Goal: Task Accomplishment & Management: Manage account settings

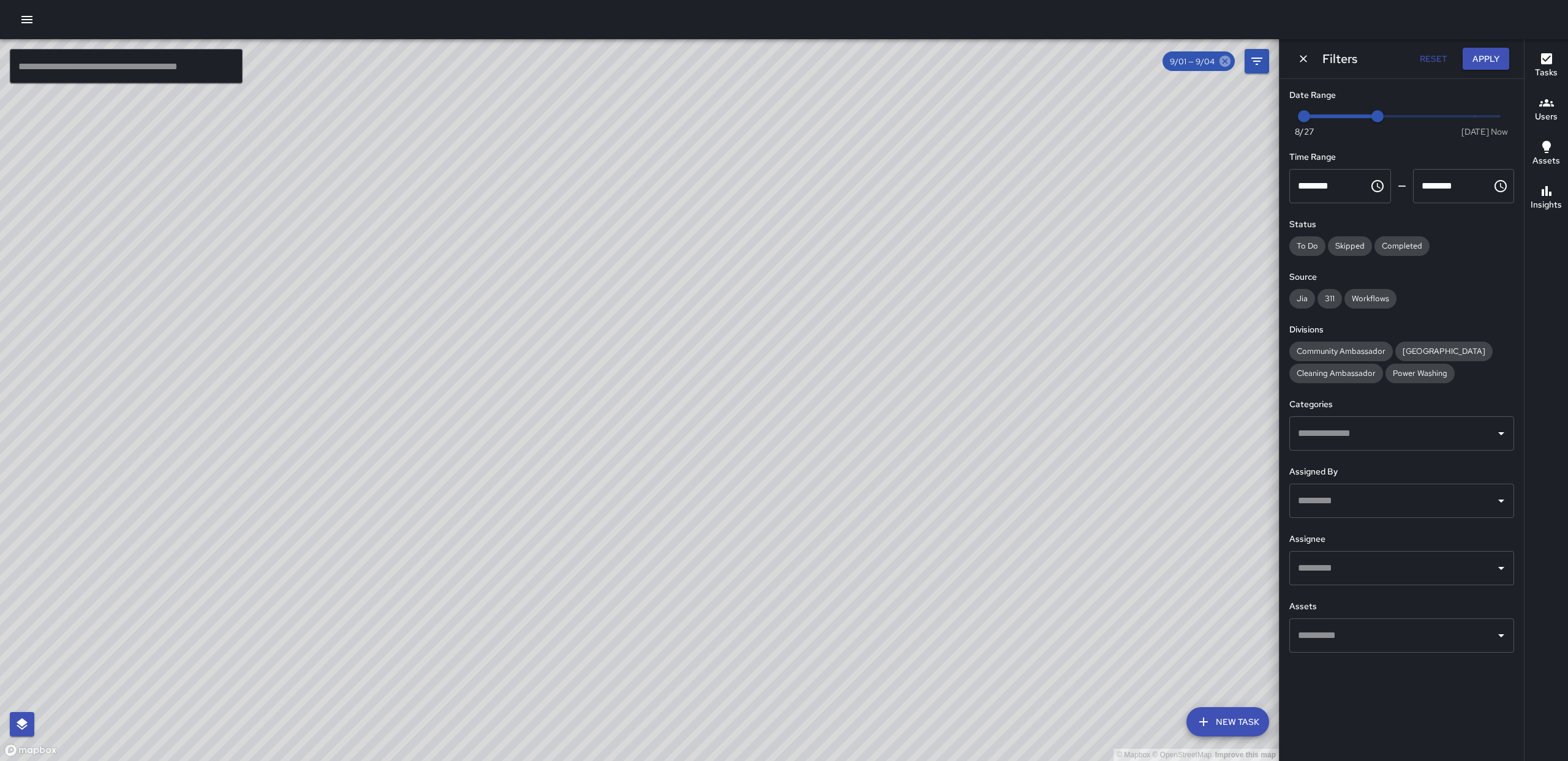
click at [1221, 59] on icon at bounding box center [1225, 61] width 11 height 11
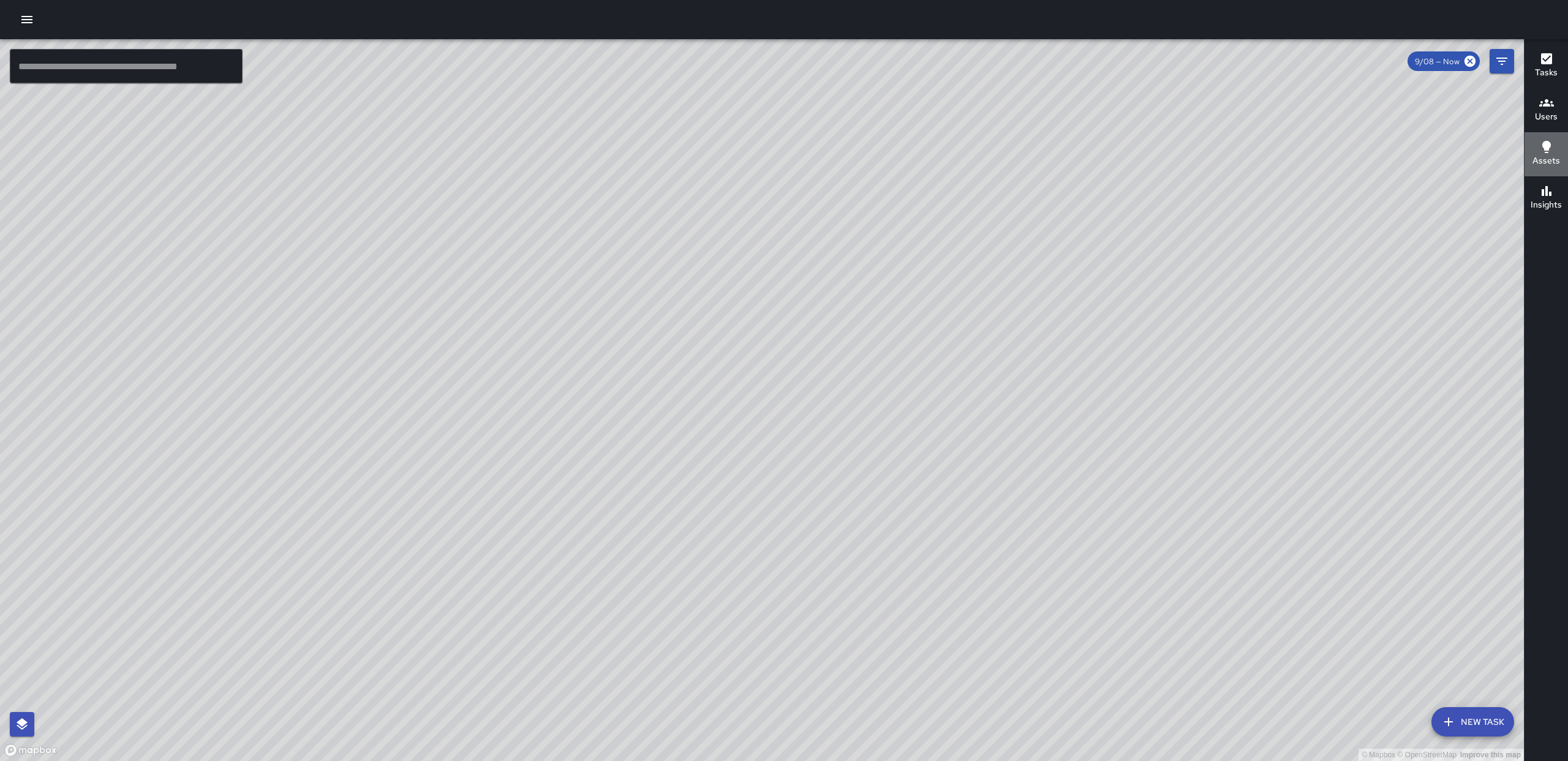
click at [1548, 154] on h6 "Assets" at bounding box center [1546, 161] width 27 height 14
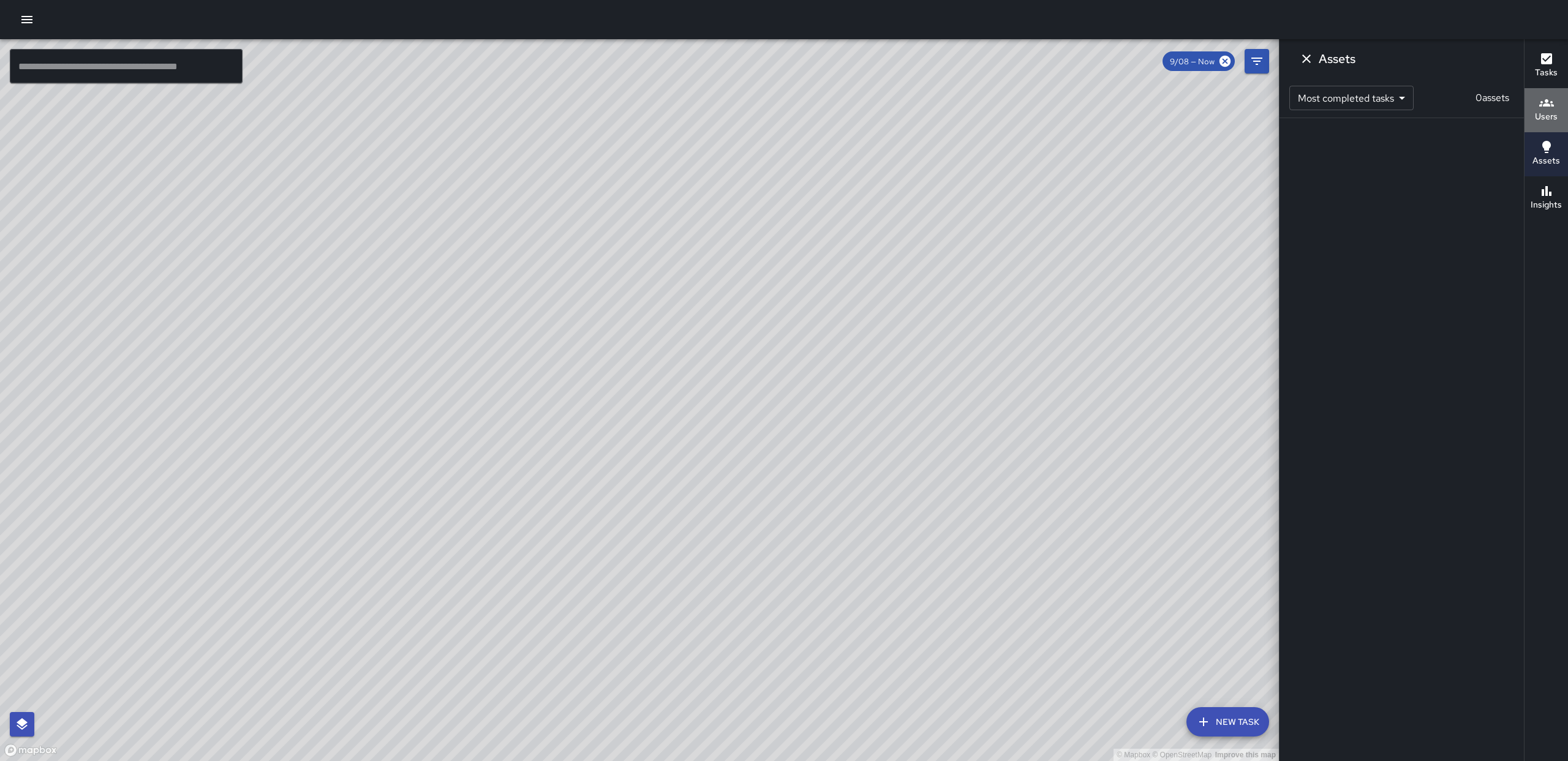
click at [1545, 111] on h6 "Users" at bounding box center [1546, 117] width 23 height 14
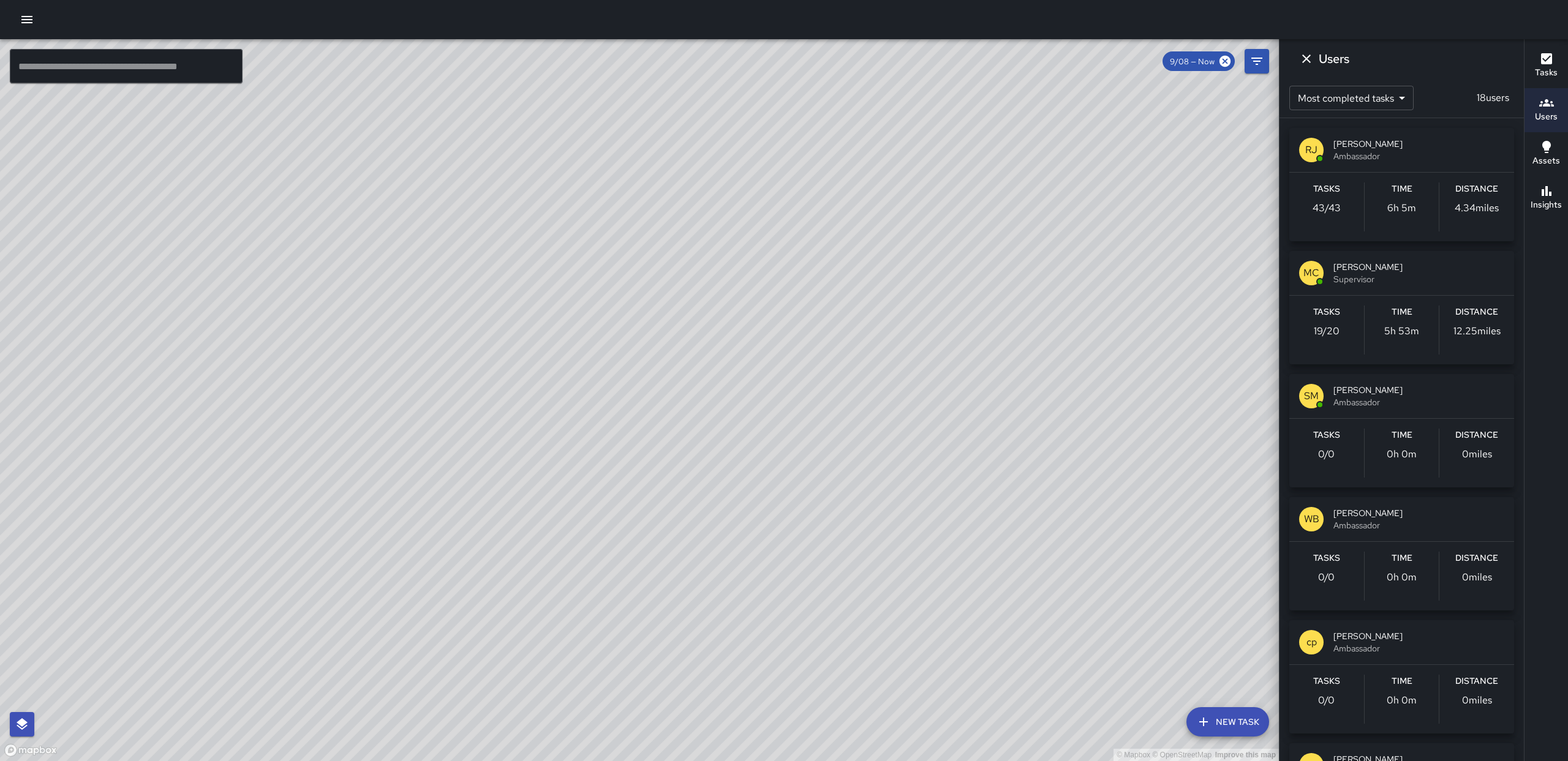
click at [1542, 111] on h6 "Users" at bounding box center [1546, 117] width 23 height 14
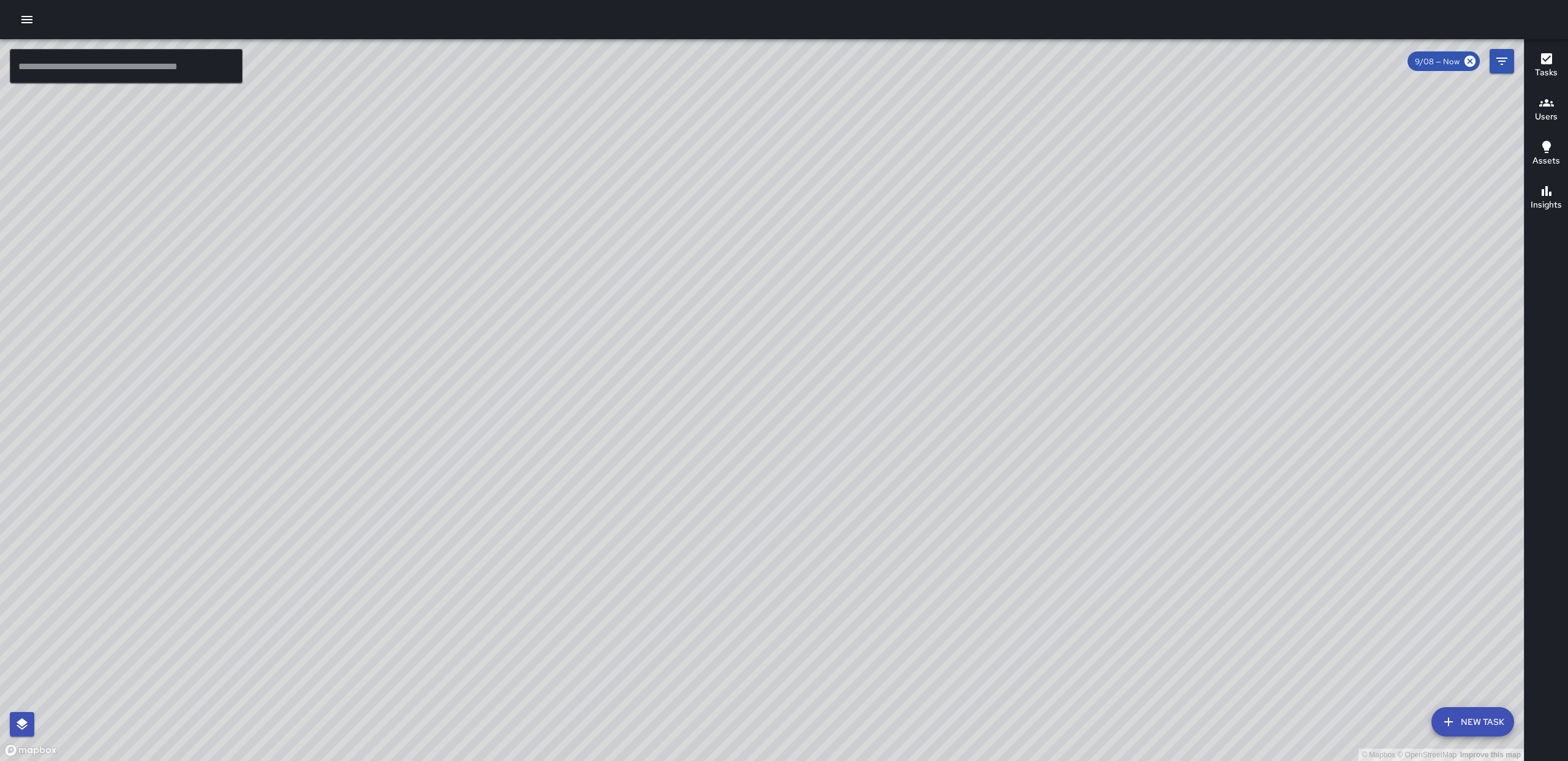
drag, startPoint x: 1505, startPoint y: 62, endPoint x: 1445, endPoint y: 355, distance: 299.1
click at [1505, 62] on icon "Filters" at bounding box center [1502, 61] width 14 height 14
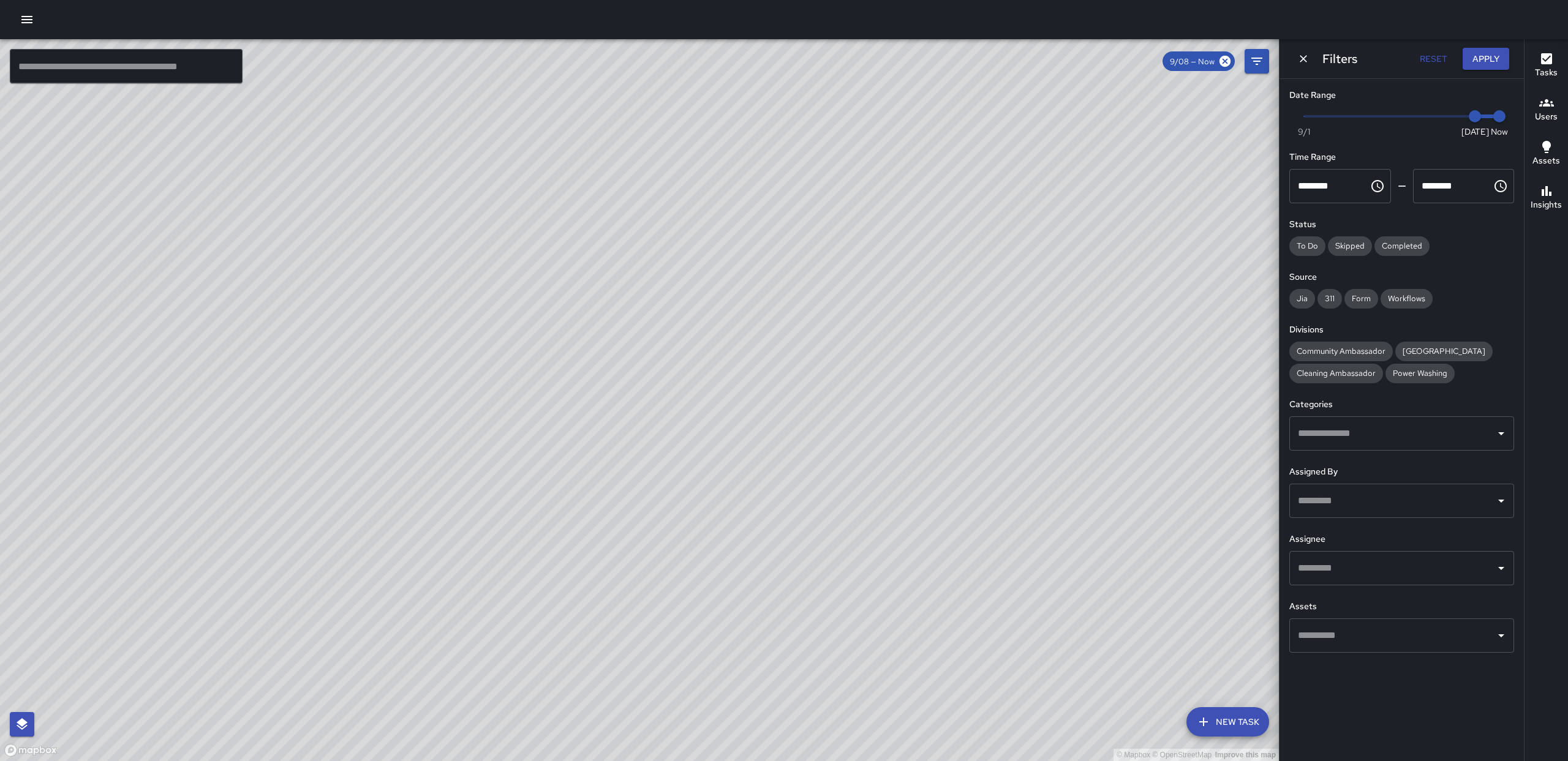
drag, startPoint x: 1362, startPoint y: 603, endPoint x: 1363, endPoint y: 596, distance: 7.1
click at [1362, 602] on h6 "Assets" at bounding box center [1402, 607] width 225 height 14
click at [1366, 579] on div "​" at bounding box center [1402, 568] width 225 height 34
drag, startPoint x: 632, startPoint y: 265, endPoint x: 447, endPoint y: 202, distance: 195.4
click at [634, 264] on div "© Mapbox © OpenStreetMap Improve this map" at bounding box center [639, 400] width 1279 height 722
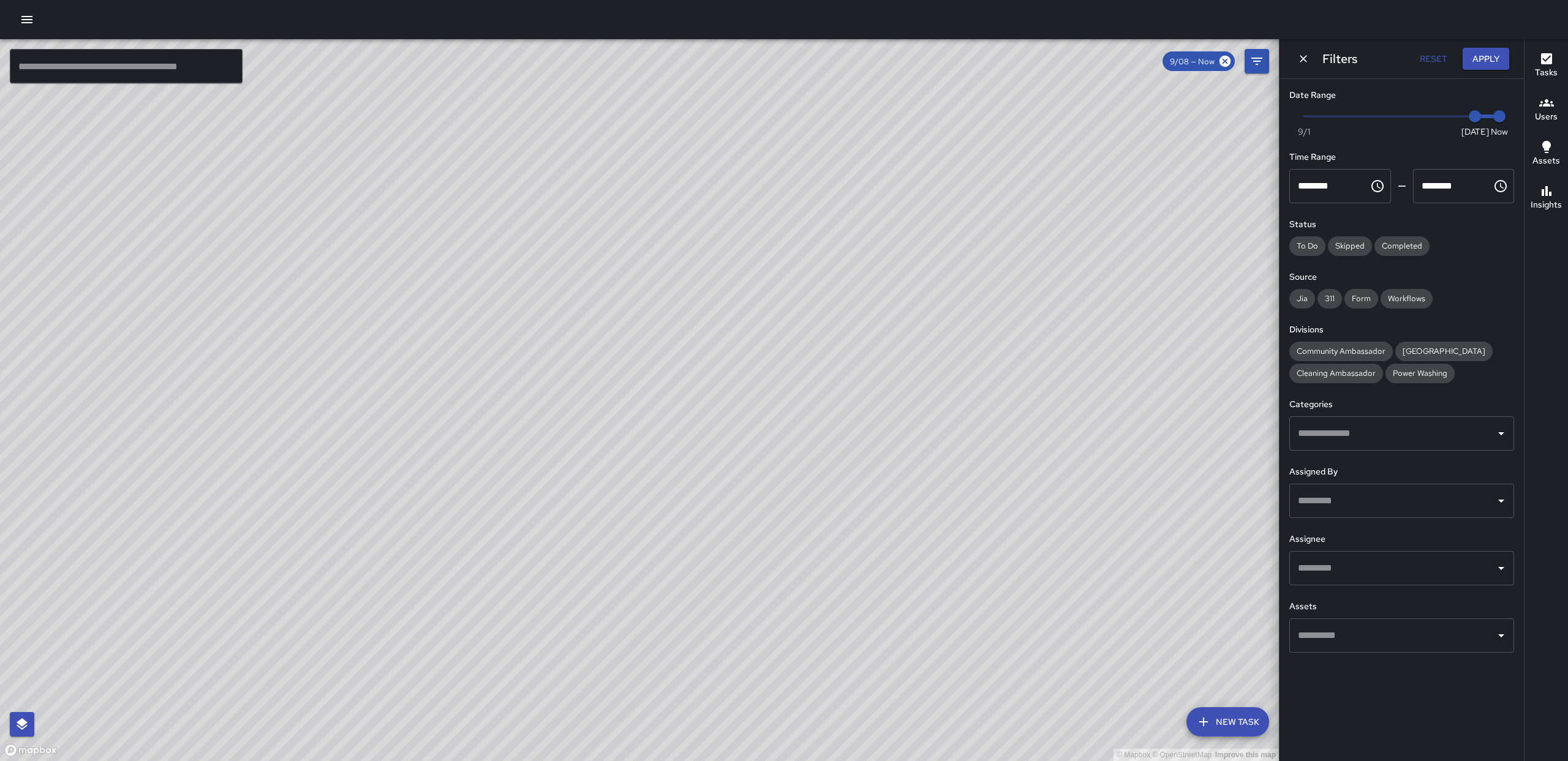
click at [26, 32] on div at bounding box center [784, 20] width 1568 height 39
click at [26, 28] on button "button" at bounding box center [26, 19] width 24 height 24
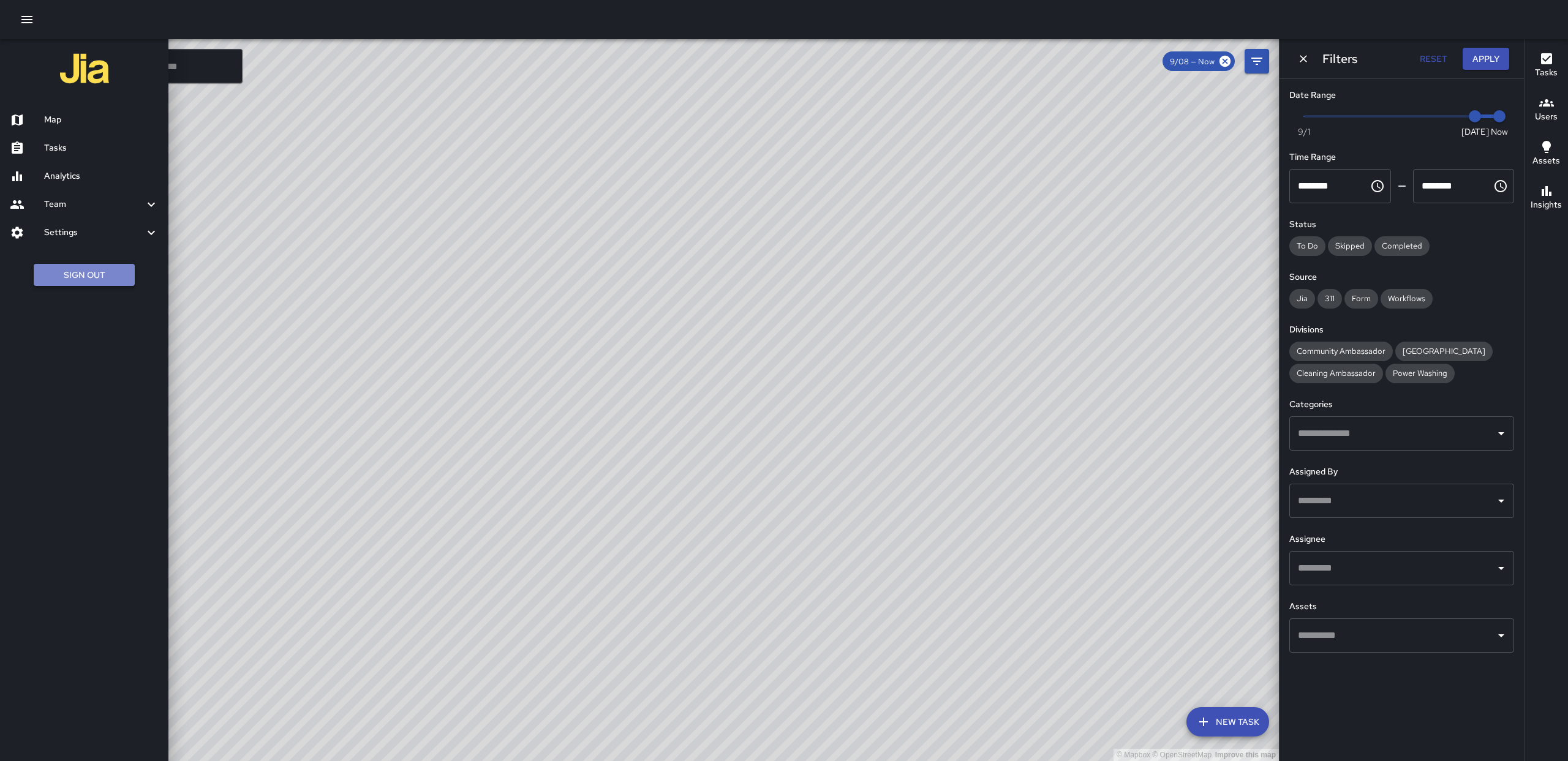
click at [75, 282] on button "Sign Out" at bounding box center [84, 275] width 101 height 23
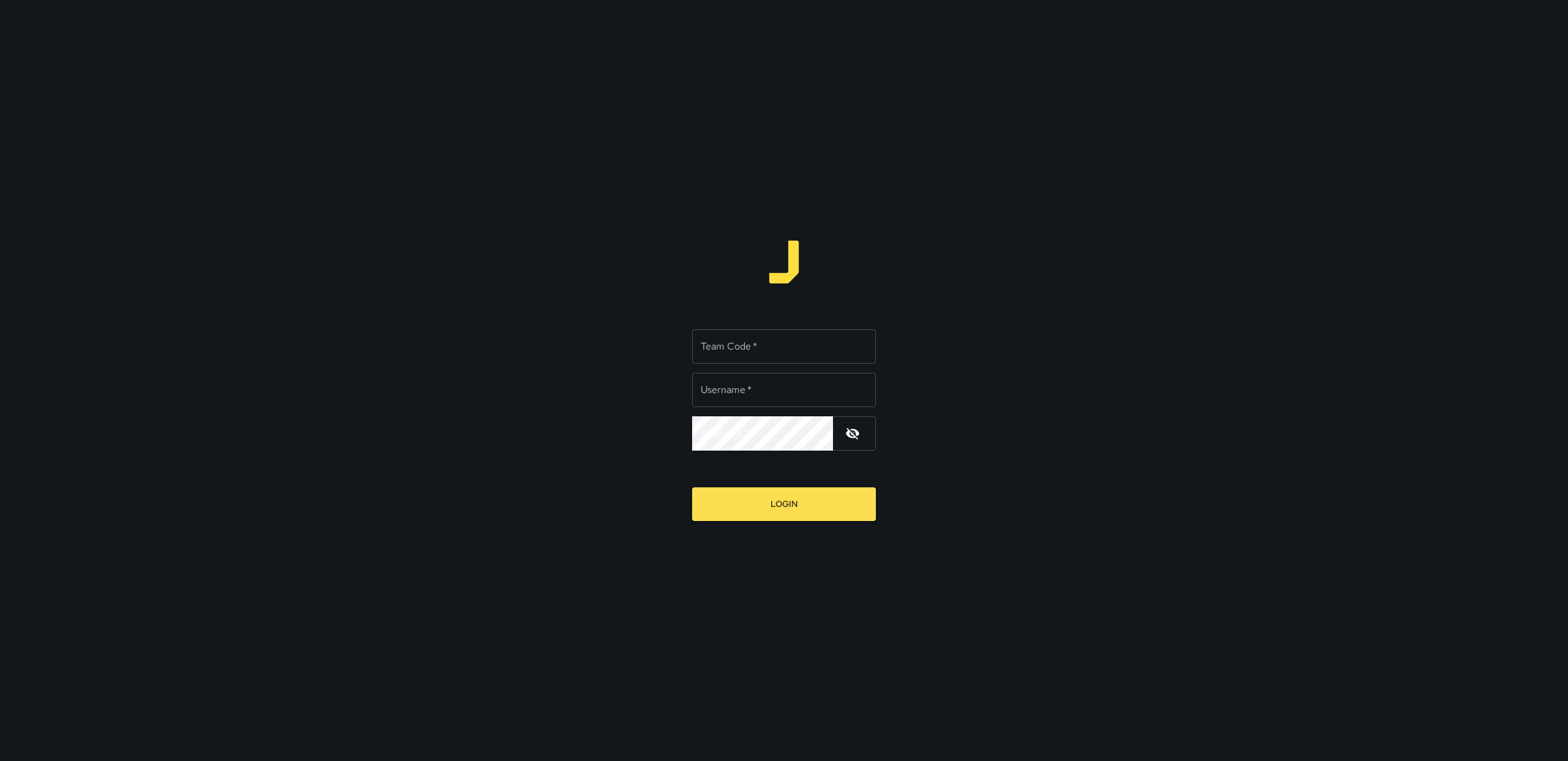
type input "******"
click at [739, 349] on input "Team Code   *" at bounding box center [784, 347] width 184 height 34
type input "******"
click at [741, 388] on input "******" at bounding box center [784, 390] width 184 height 34
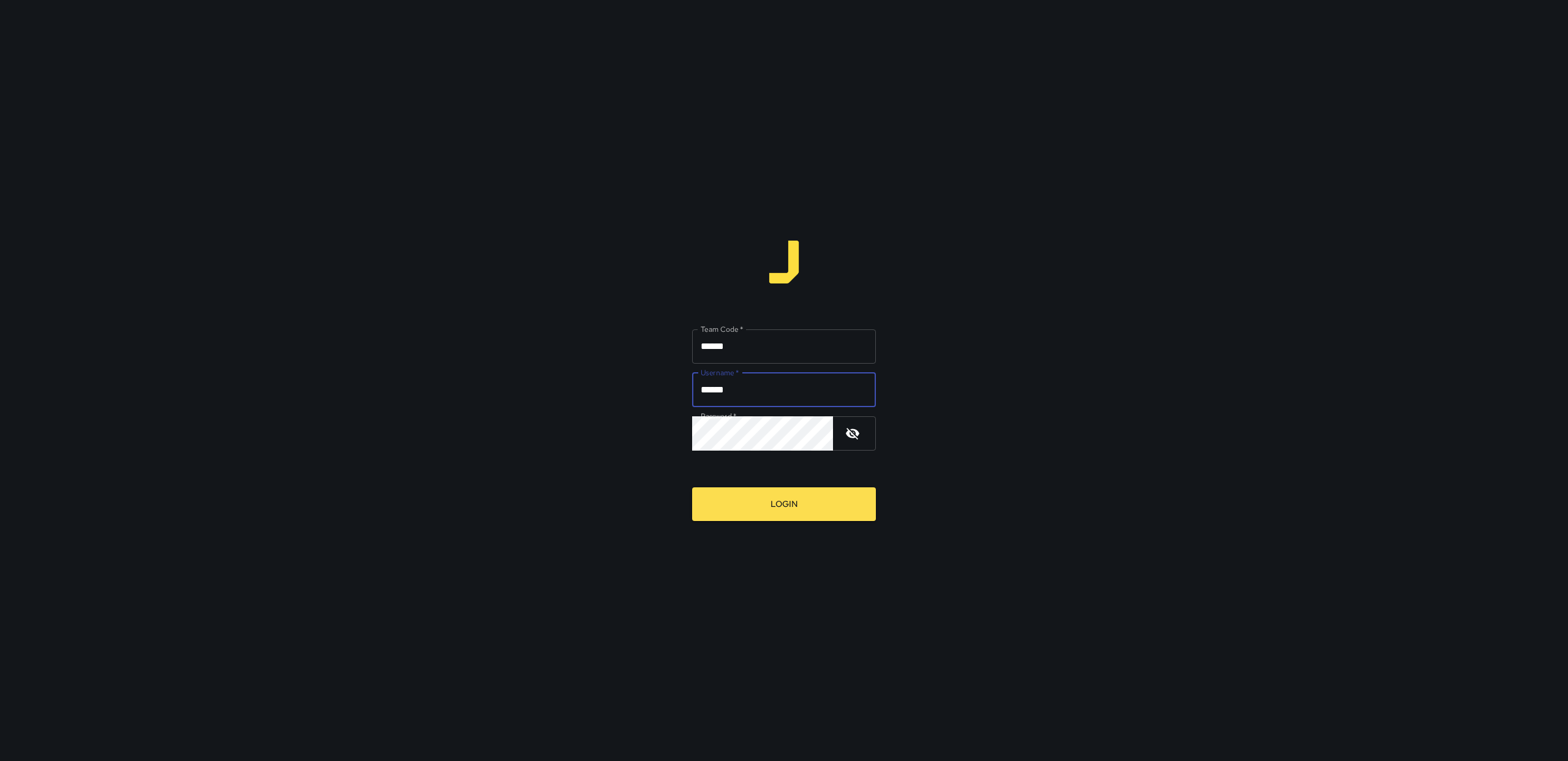
type input "******"
click at [762, 490] on button "Login" at bounding box center [784, 505] width 184 height 34
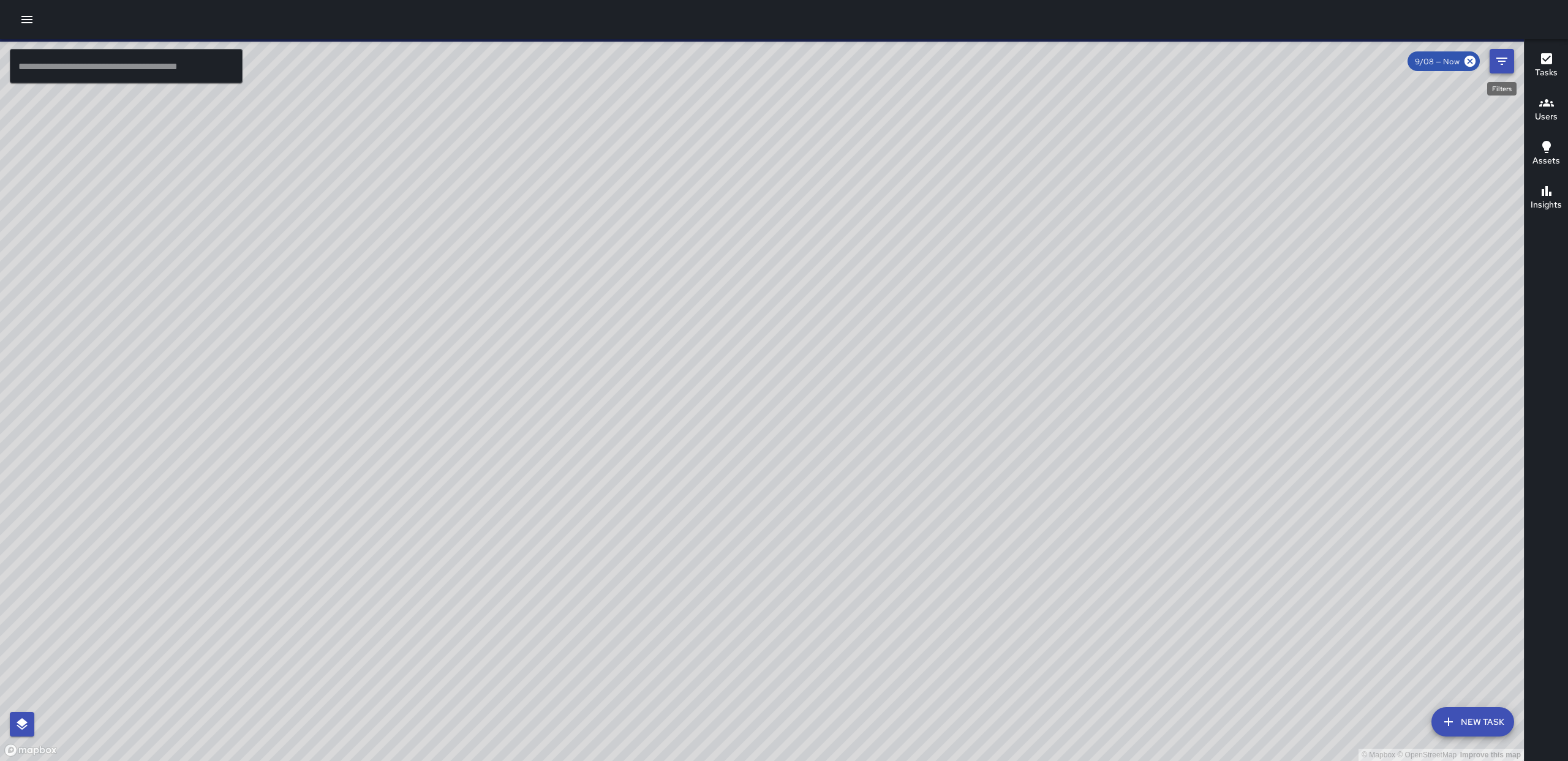
click at [1497, 65] on icon "Filters" at bounding box center [1502, 61] width 14 height 14
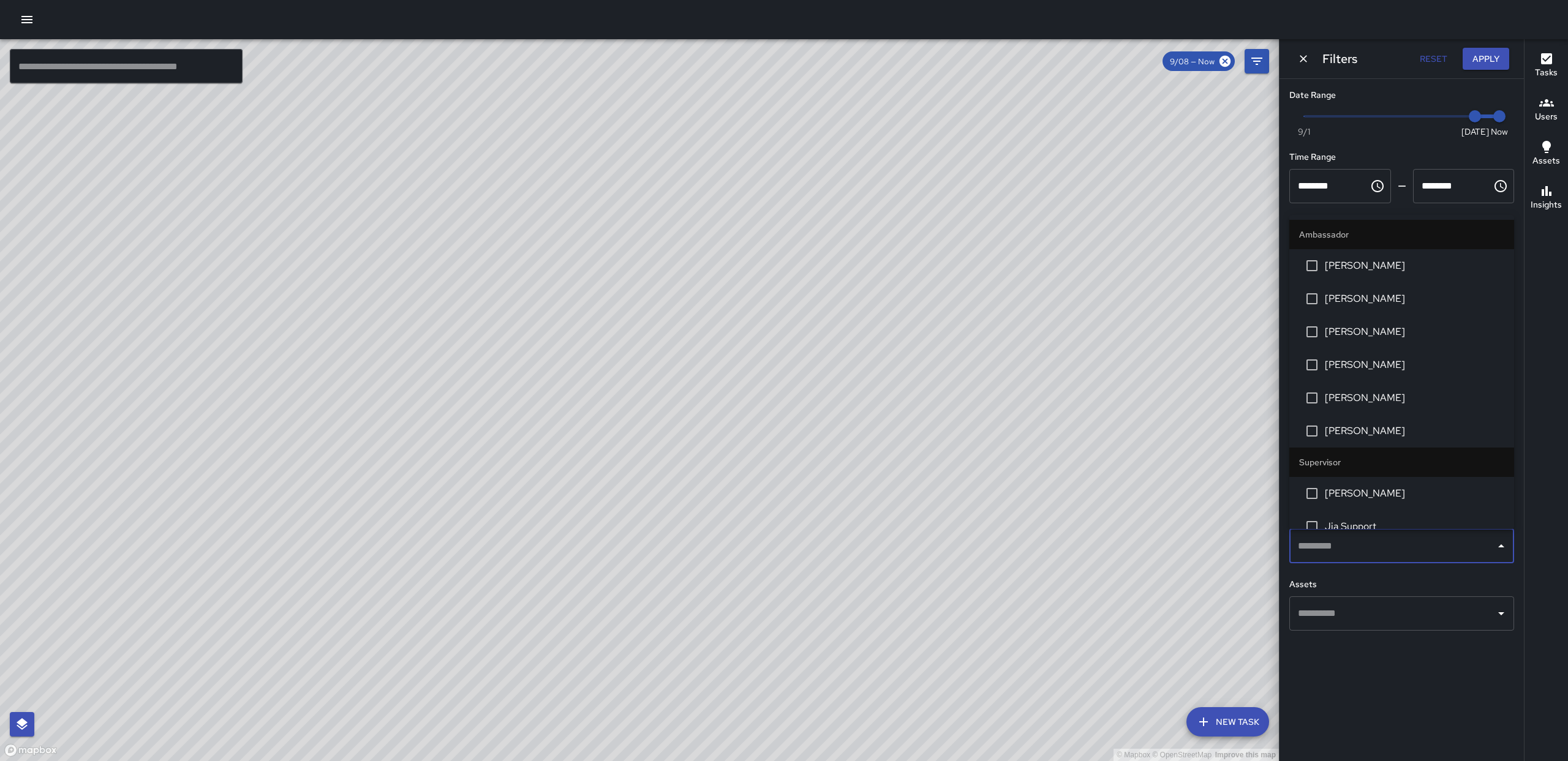
click at [1328, 536] on input "text" at bounding box center [1392, 547] width 196 height 24
click at [1338, 259] on span "[PERSON_NAME]" at bounding box center [1414, 265] width 179 height 14
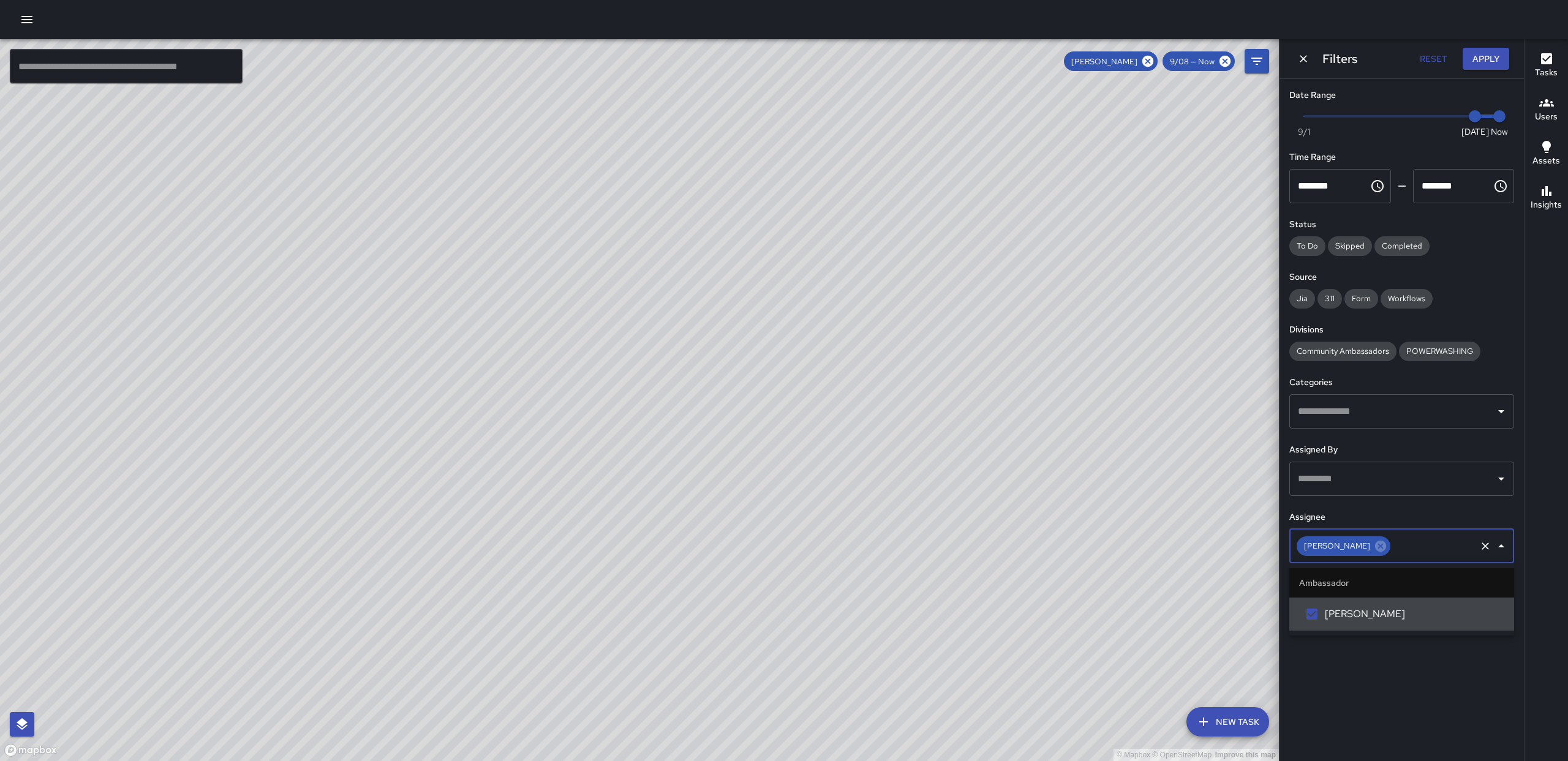
click at [977, 313] on div "© Mapbox © OpenStreetMap Improve this map" at bounding box center [639, 400] width 1279 height 722
drag, startPoint x: 884, startPoint y: 343, endPoint x: 1004, endPoint y: 344, distance: 120.0
click at [1004, 344] on div "© Mapbox © OpenStreetMap Improve this map" at bounding box center [639, 400] width 1279 height 722
drag, startPoint x: 804, startPoint y: 189, endPoint x: 829, endPoint y: 391, distance: 203.5
click at [828, 392] on div "© Mapbox © OpenStreetMap Improve this map" at bounding box center [639, 400] width 1279 height 722
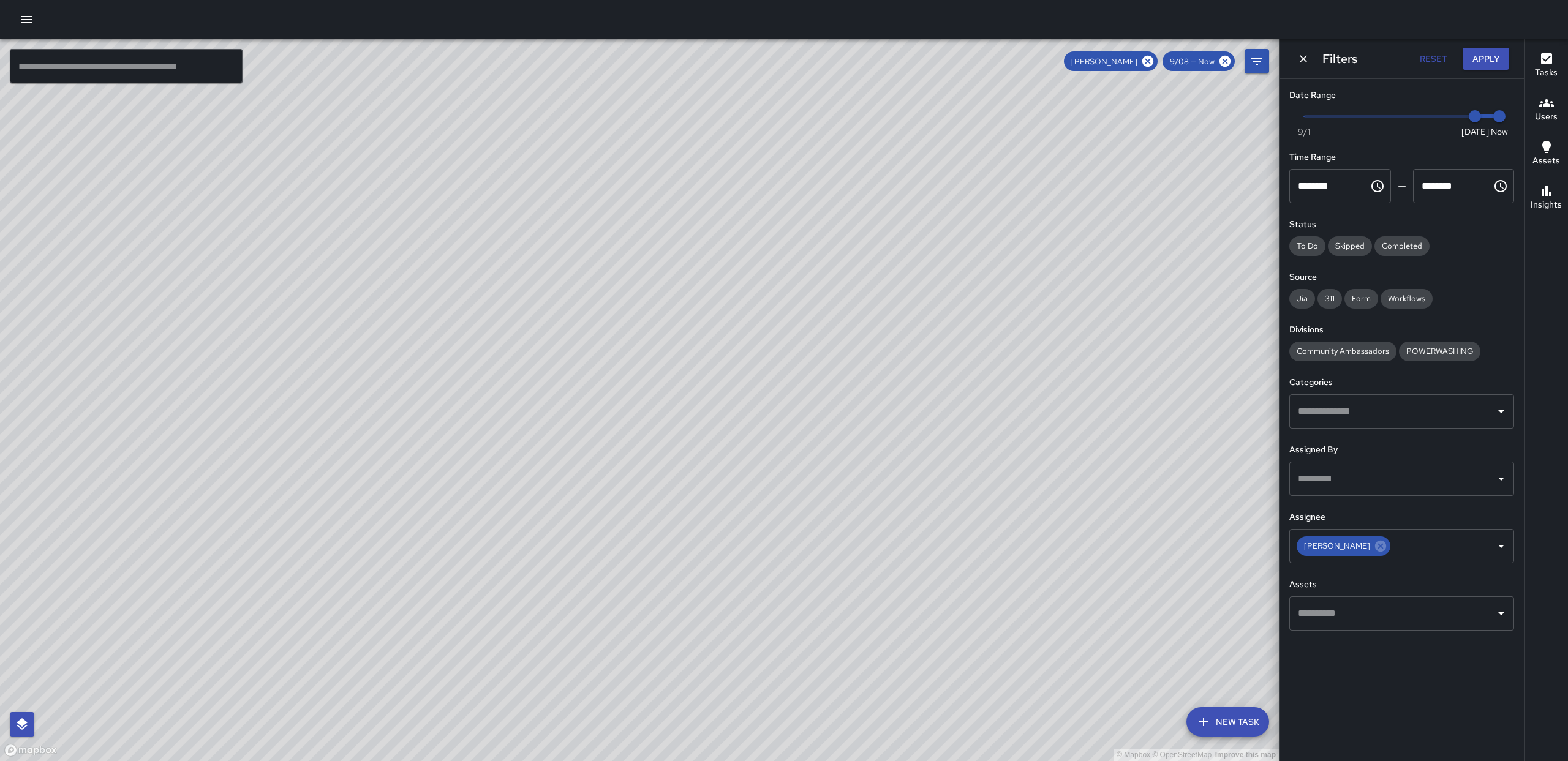
drag, startPoint x: 771, startPoint y: 409, endPoint x: 768, endPoint y: 339, distance: 70.1
click at [761, 346] on div "© Mapbox © OpenStreetMap Improve this map" at bounding box center [639, 400] width 1279 height 722
drag, startPoint x: 1060, startPoint y: 528, endPoint x: 1034, endPoint y: 425, distance: 106.2
click at [1034, 425] on div "© Mapbox © OpenStreetMap Improve this map" at bounding box center [639, 400] width 1279 height 722
drag, startPoint x: 993, startPoint y: 295, endPoint x: 1034, endPoint y: 287, distance: 41.8
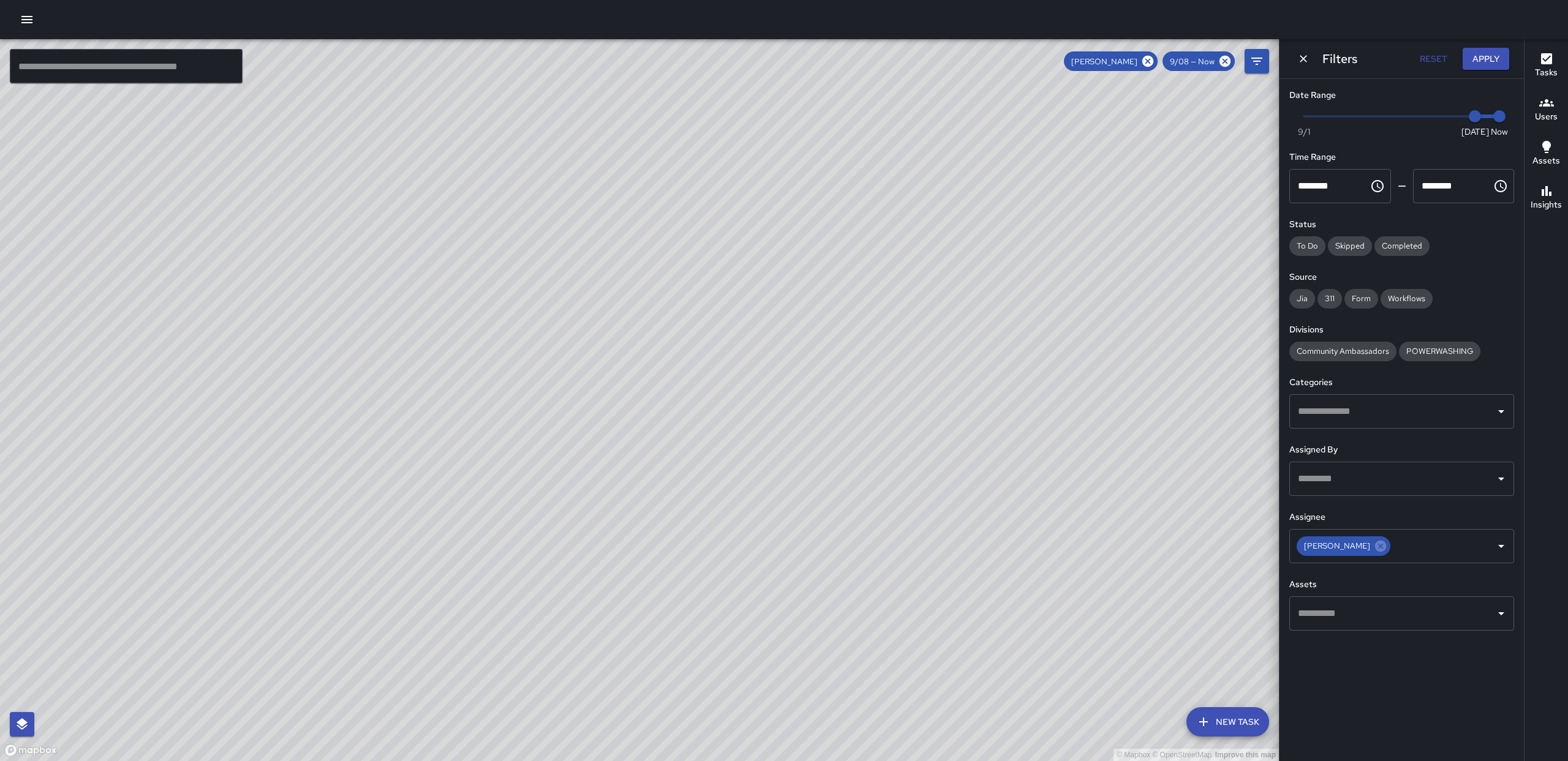
click at [1032, 288] on div "© Mapbox © OpenStreetMap Improve this map" at bounding box center [639, 400] width 1279 height 722
drag, startPoint x: 1061, startPoint y: 199, endPoint x: 1055, endPoint y: 231, distance: 32.6
click at [1055, 231] on div "© Mapbox © OpenStreetMap Improve this map" at bounding box center [639, 400] width 1279 height 722
drag, startPoint x: 1093, startPoint y: 228, endPoint x: 1032, endPoint y: 301, distance: 95.1
click at [1106, 373] on div "© Mapbox © OpenStreetMap Improve this map" at bounding box center [639, 400] width 1279 height 722
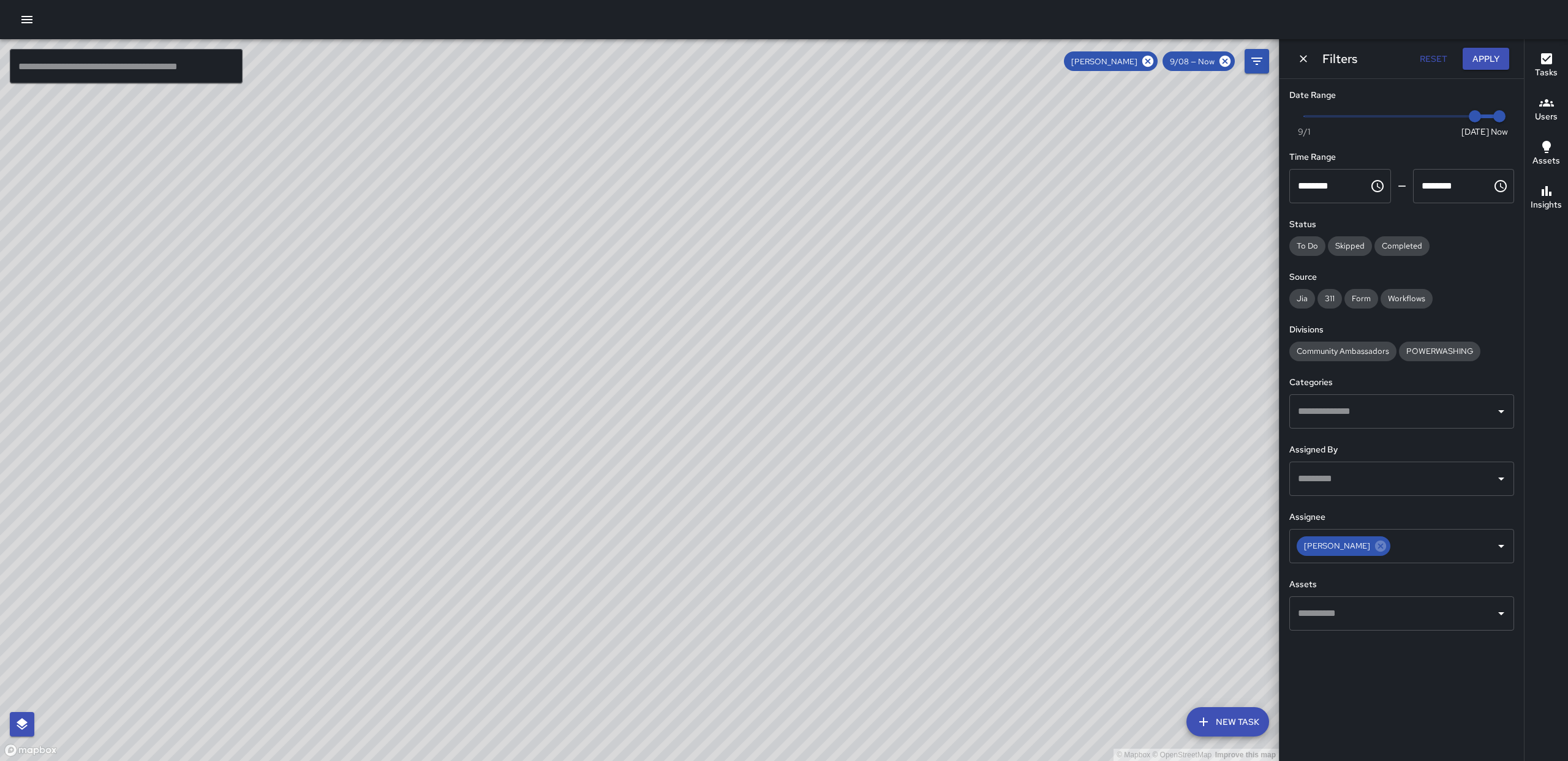
drag, startPoint x: 770, startPoint y: 373, endPoint x: 737, endPoint y: 350, distance: 40.2
click at [713, 355] on div "© Mapbox © OpenStreetMap Improve this map" at bounding box center [639, 400] width 1279 height 722
click at [986, 279] on div "© Mapbox © OpenStreetMap Improve this map" at bounding box center [639, 400] width 1279 height 722
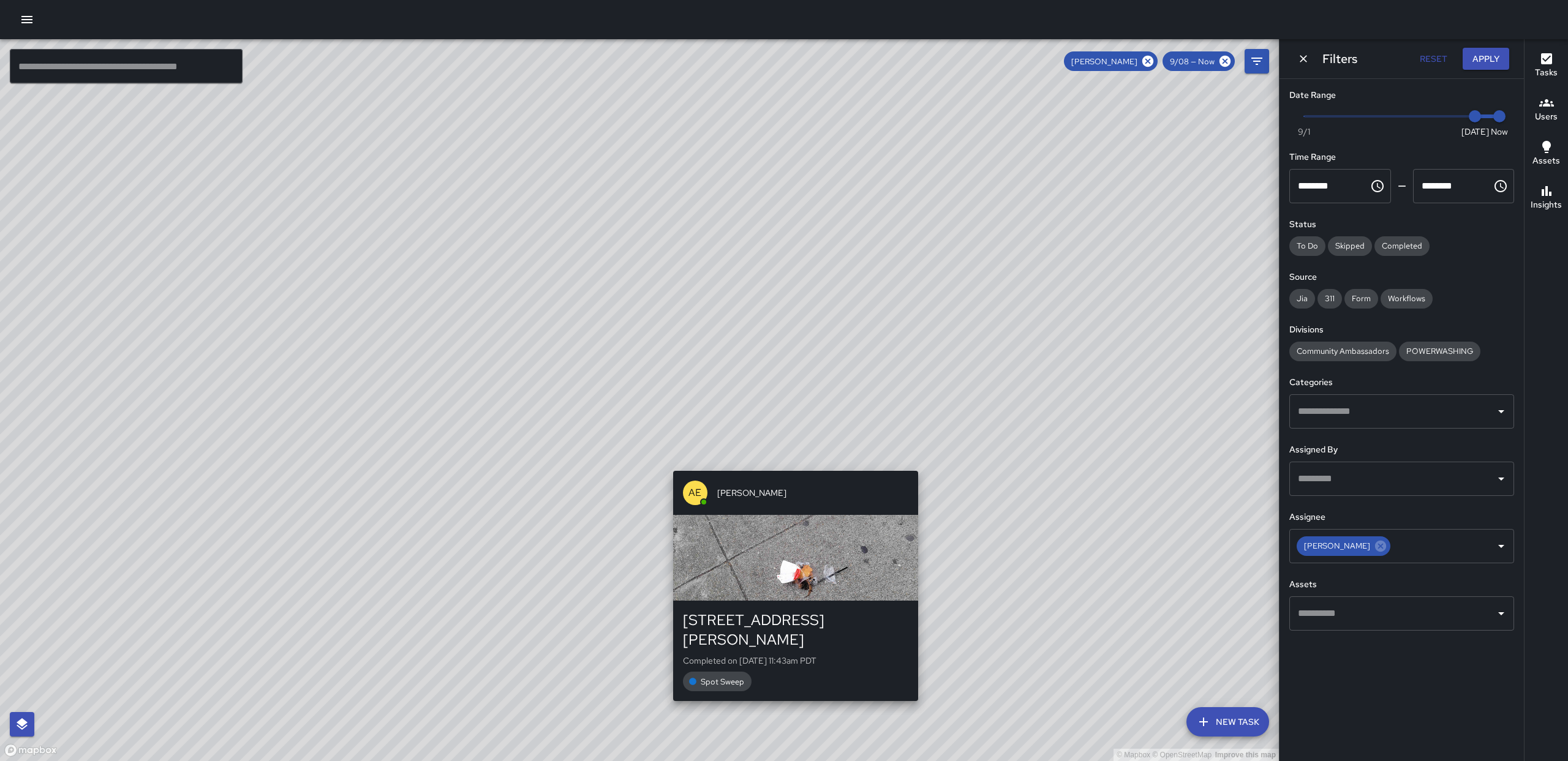
click at [789, 466] on div "AE [PERSON_NAME] [STREET_ADDRESS][PERSON_NAME] Completed on [DATE] 11:43am PDT …" at bounding box center [796, 586] width 255 height 240
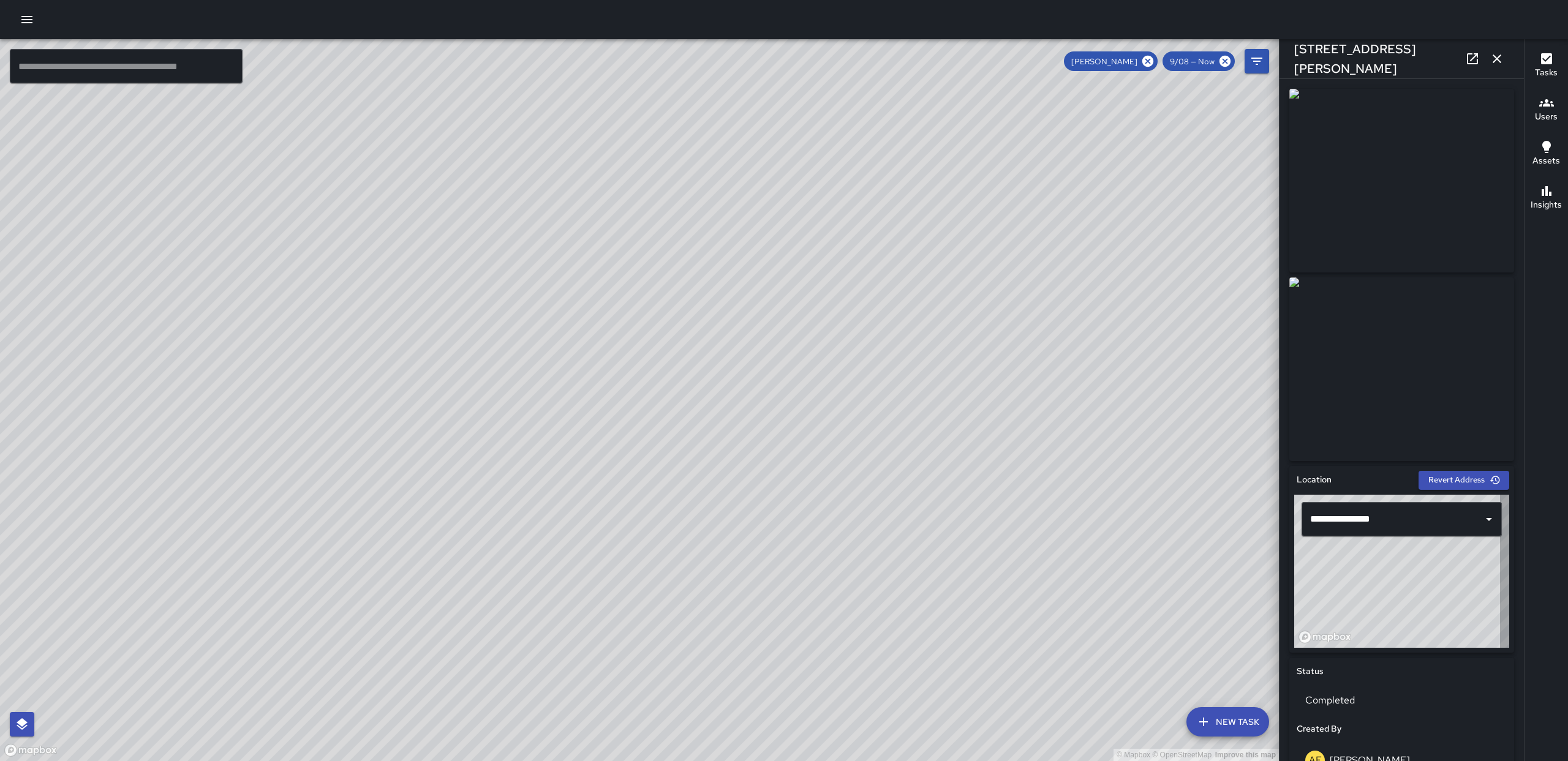
type input "**********"
click at [685, 397] on div "© Mapbox © OpenStreetMap Improve this map AE [PERSON_NAME] [STREET_ADDRESS][PER…" at bounding box center [639, 400] width 1279 height 722
click at [1430, 191] on img at bounding box center [1402, 180] width 225 height 184
click at [1491, 55] on icon "button" at bounding box center [1497, 59] width 14 height 14
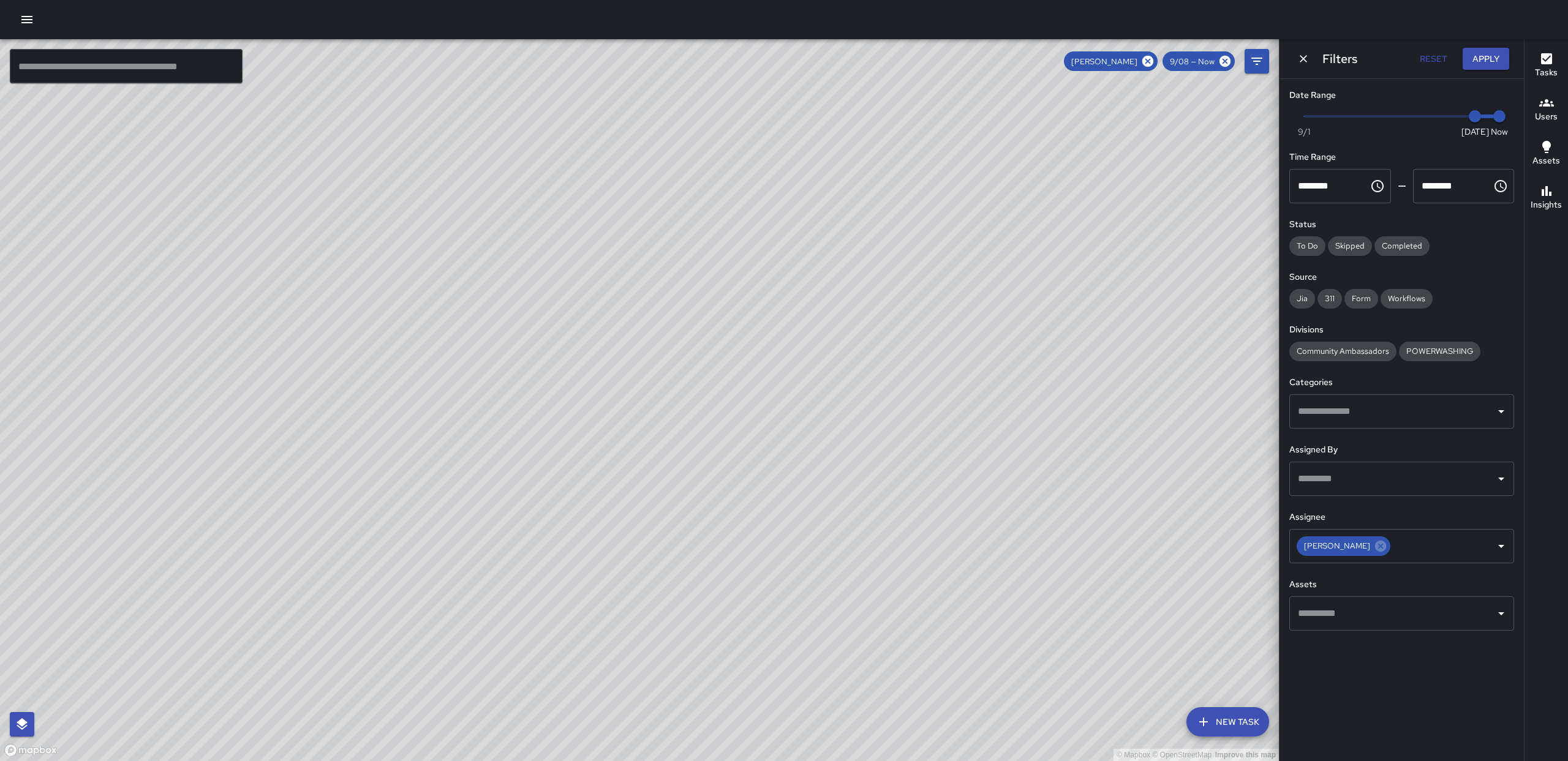
drag, startPoint x: 895, startPoint y: 521, endPoint x: 914, endPoint y: 301, distance: 220.8
click at [914, 301] on div "© Mapbox © OpenStreetMap Improve this map" at bounding box center [639, 400] width 1279 height 722
drag, startPoint x: 782, startPoint y: 209, endPoint x: 799, endPoint y: 305, distance: 97.5
click at [808, 441] on div "© Mapbox © OpenStreetMap Improve this map" at bounding box center [639, 400] width 1279 height 722
drag, startPoint x: 775, startPoint y: 148, endPoint x: 796, endPoint y: 257, distance: 111.0
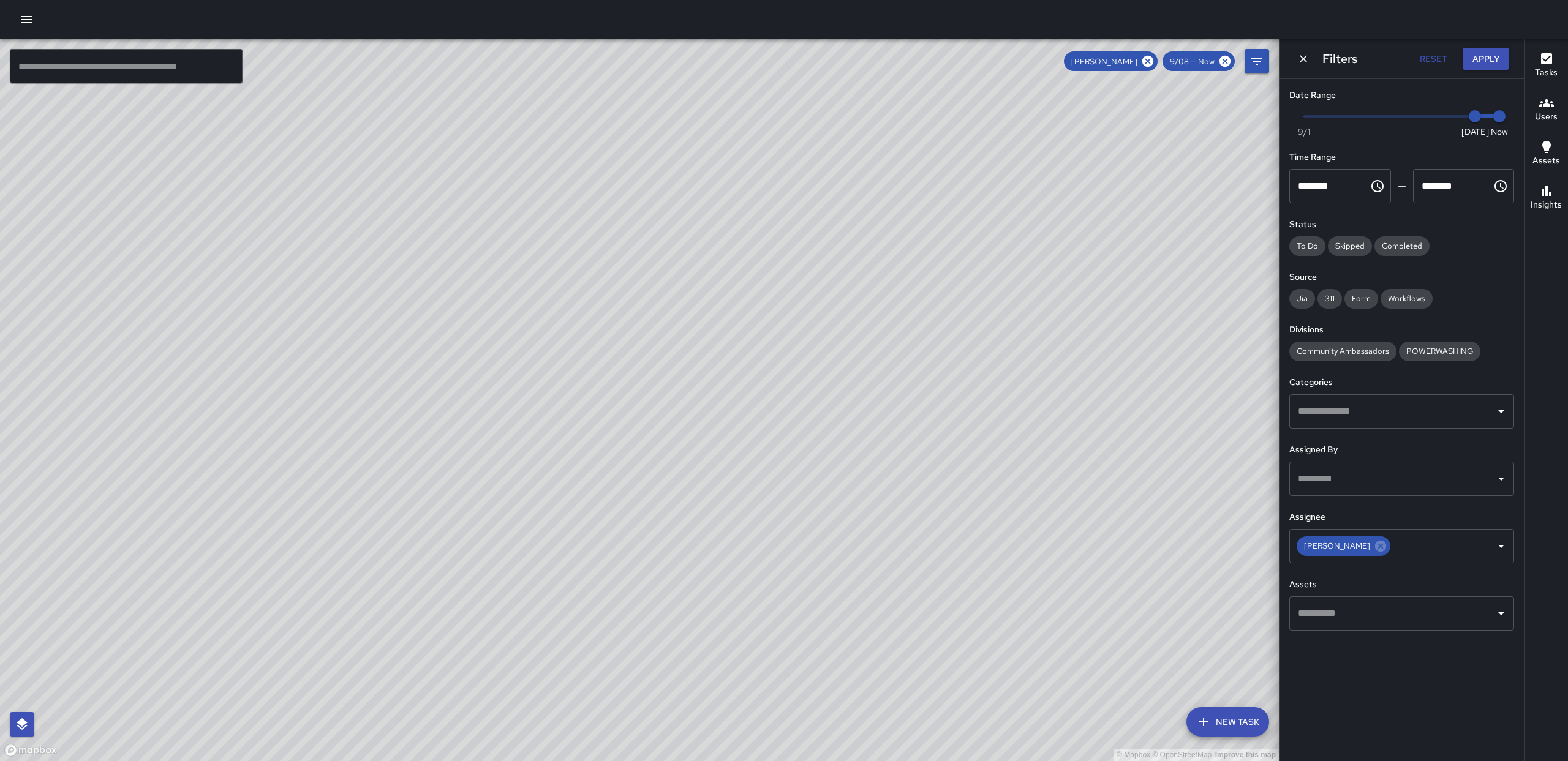
click at [786, 273] on div "© Mapbox © OpenStreetMap Improve this map" at bounding box center [639, 400] width 1279 height 722
drag, startPoint x: 758, startPoint y: 581, endPoint x: 728, endPoint y: 265, distance: 317.4
click at [728, 265] on div "© Mapbox © OpenStreetMap Improve this map" at bounding box center [639, 400] width 1279 height 722
drag, startPoint x: 1367, startPoint y: 553, endPoint x: 1388, endPoint y: 555, distance: 21.1
click at [1368, 553] on div "[PERSON_NAME]" at bounding box center [1343, 547] width 94 height 20
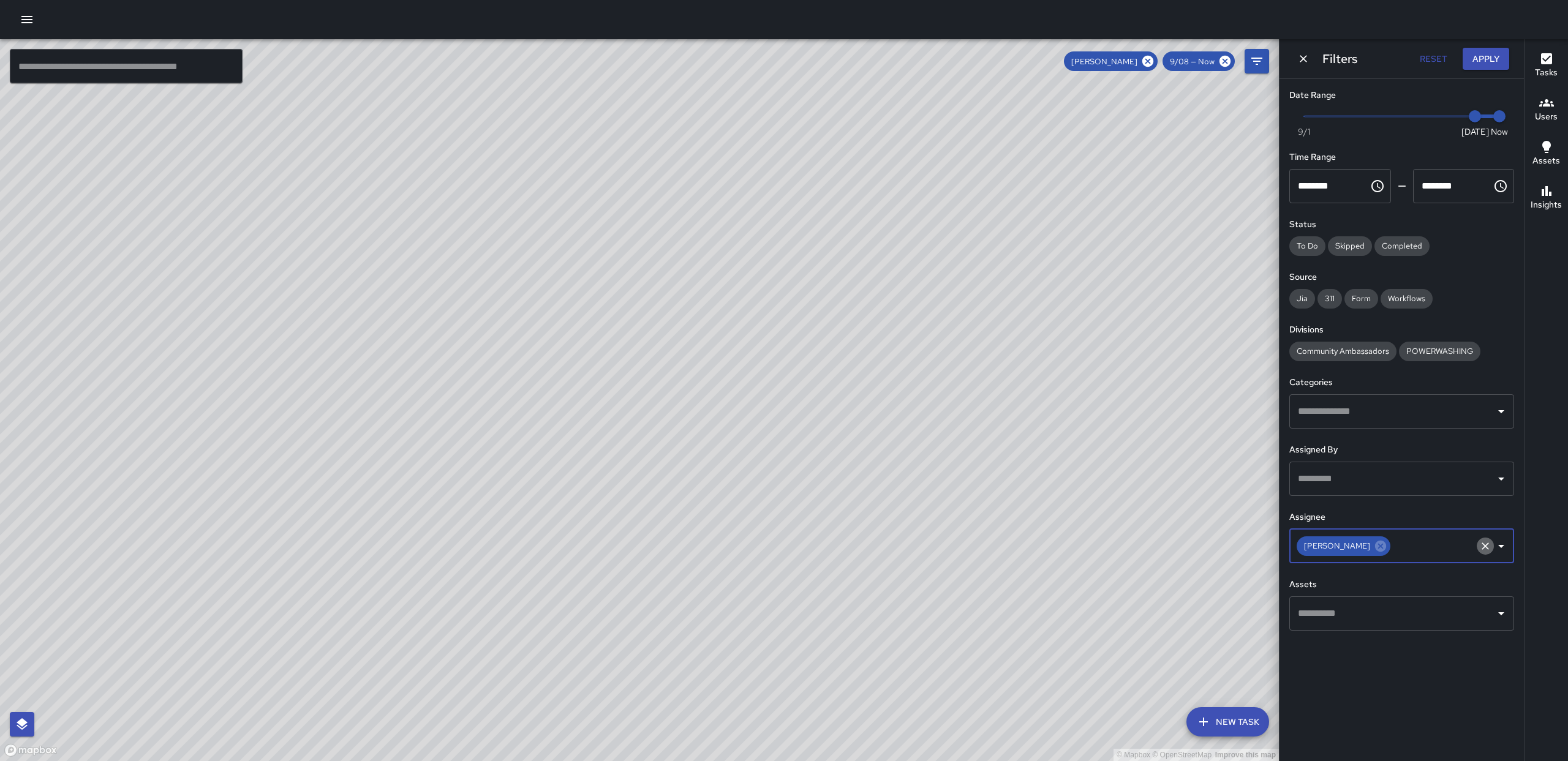
click at [1488, 549] on icon "Clear" at bounding box center [1485, 546] width 7 height 7
click at [1506, 549] on icon "Open" at bounding box center [1501, 546] width 14 height 14
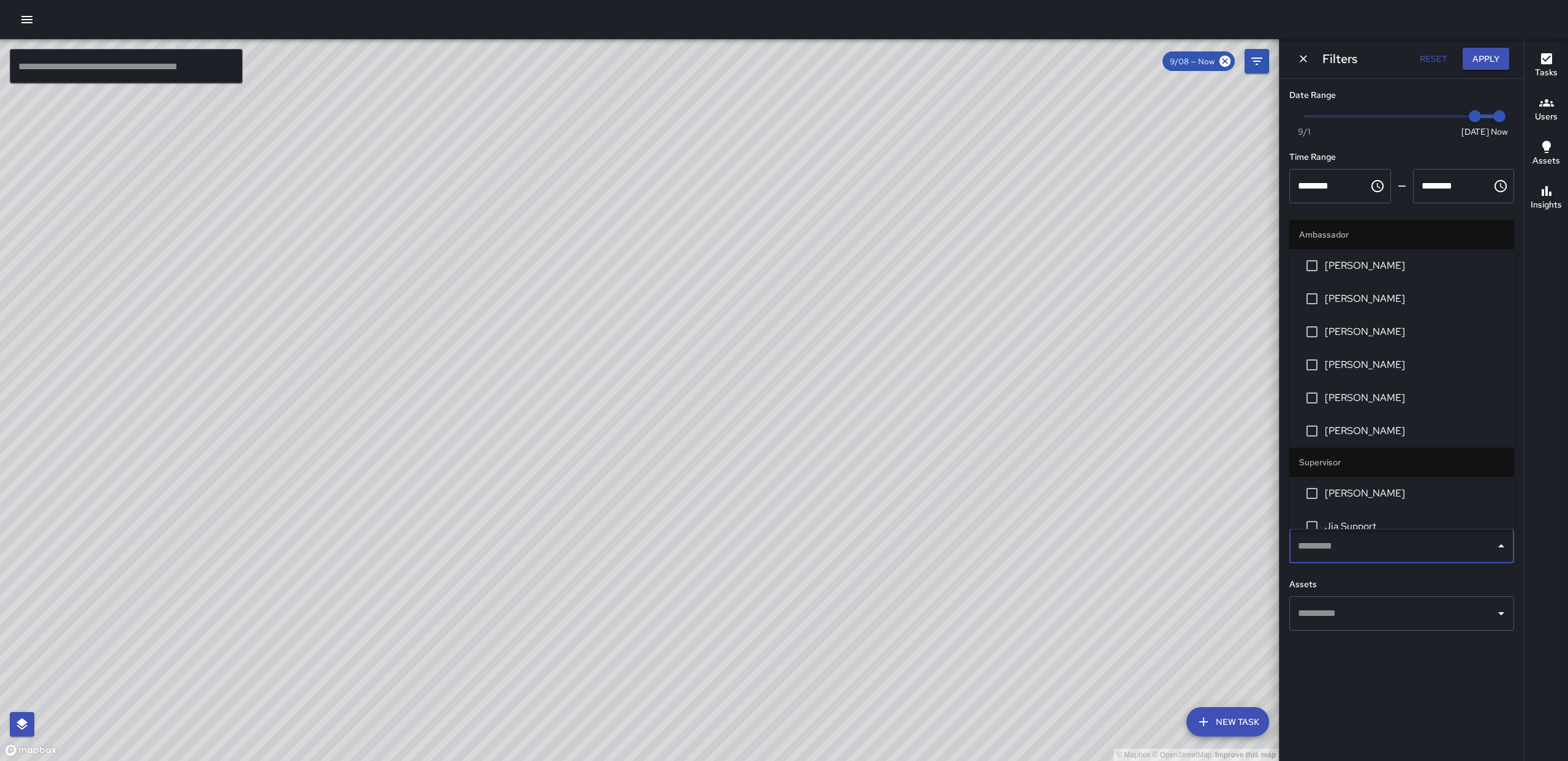
drag, startPoint x: 1388, startPoint y: 436, endPoint x: 1386, endPoint y: 429, distance: 7.3
click at [1386, 429] on span "[PERSON_NAME]" at bounding box center [1414, 431] width 179 height 14
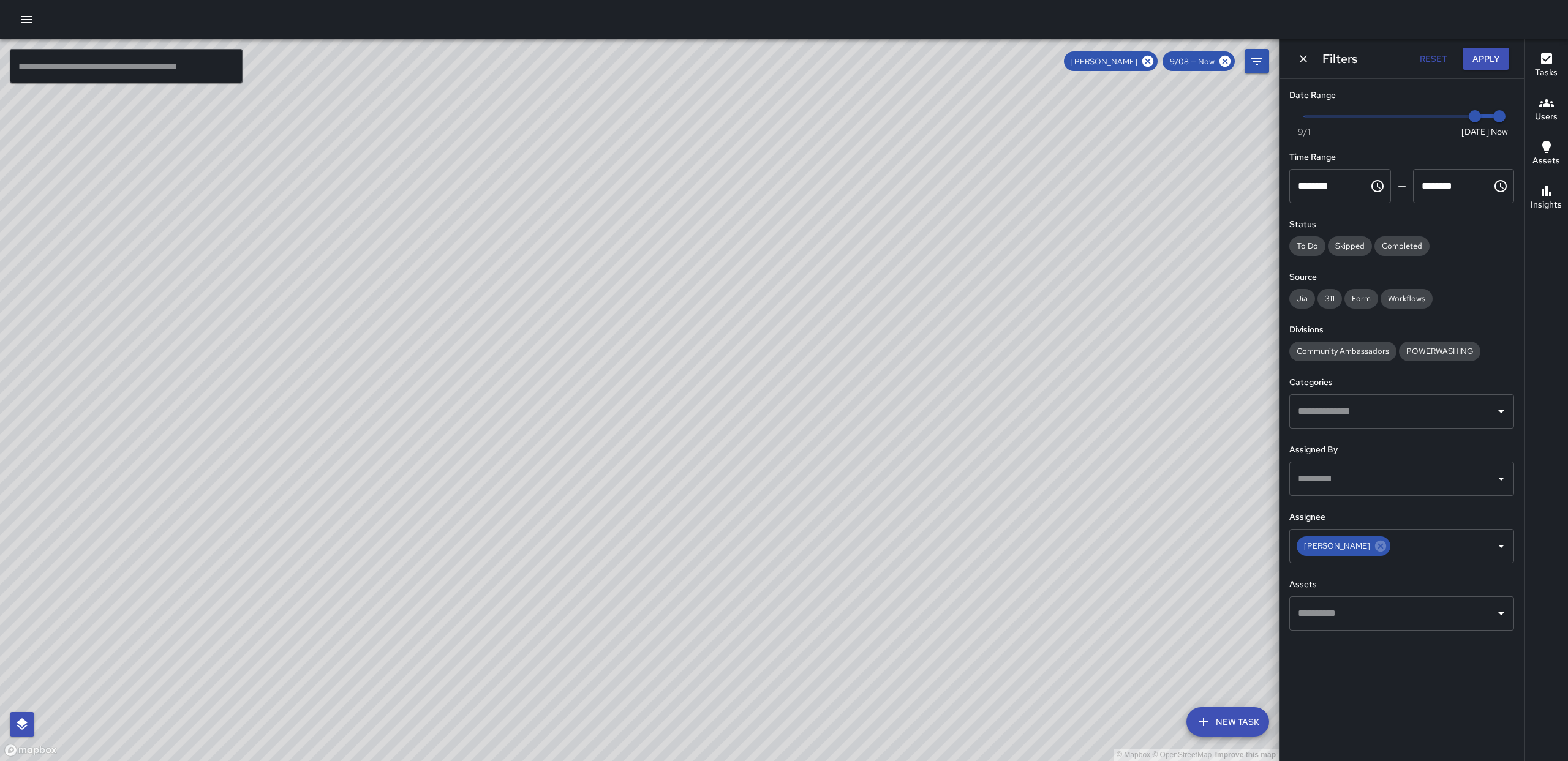
drag, startPoint x: 869, startPoint y: 260, endPoint x: 750, endPoint y: 179, distance: 144.0
click at [542, 69] on div "© Mapbox © OpenStreetMap Improve this map" at bounding box center [639, 400] width 1279 height 722
drag, startPoint x: 640, startPoint y: 339, endPoint x: 808, endPoint y: 301, distance: 172.2
click at [808, 301] on div "© Mapbox © OpenStreetMap Improve this map" at bounding box center [639, 400] width 1279 height 722
drag, startPoint x: 666, startPoint y: 347, endPoint x: 777, endPoint y: 234, distance: 158.4
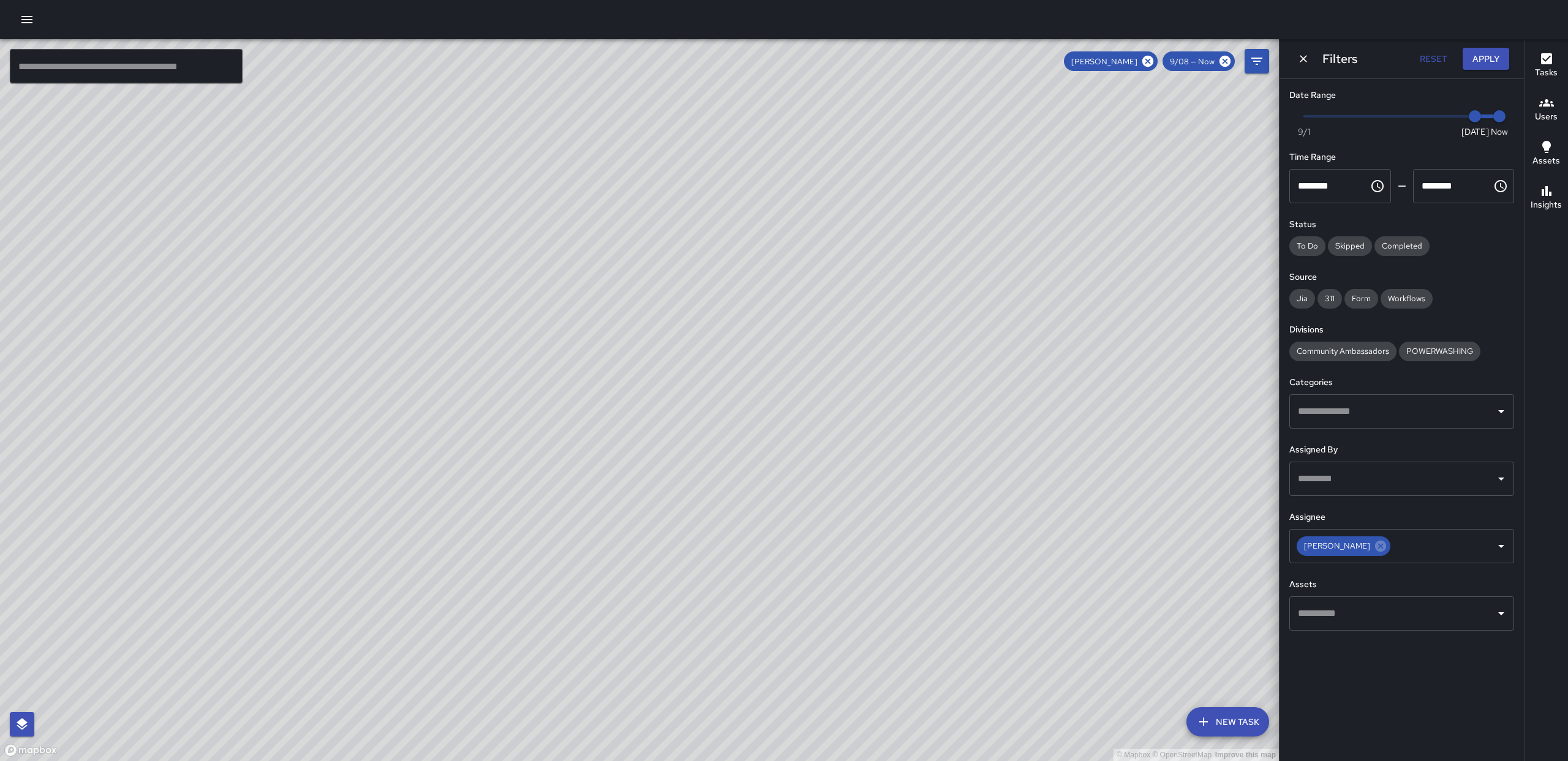
click at [777, 234] on div "© Mapbox © OpenStreetMap Improve this map" at bounding box center [639, 400] width 1279 height 722
drag, startPoint x: 738, startPoint y: 300, endPoint x: 870, endPoint y: 305, distance: 132.1
click at [875, 308] on div "© Mapbox © OpenStreetMap Improve this map" at bounding box center [639, 400] width 1279 height 722
drag, startPoint x: 879, startPoint y: 227, endPoint x: 997, endPoint y: 262, distance: 123.1
click at [880, 266] on div "© Mapbox © OpenStreetMap Improve this map" at bounding box center [639, 400] width 1279 height 722
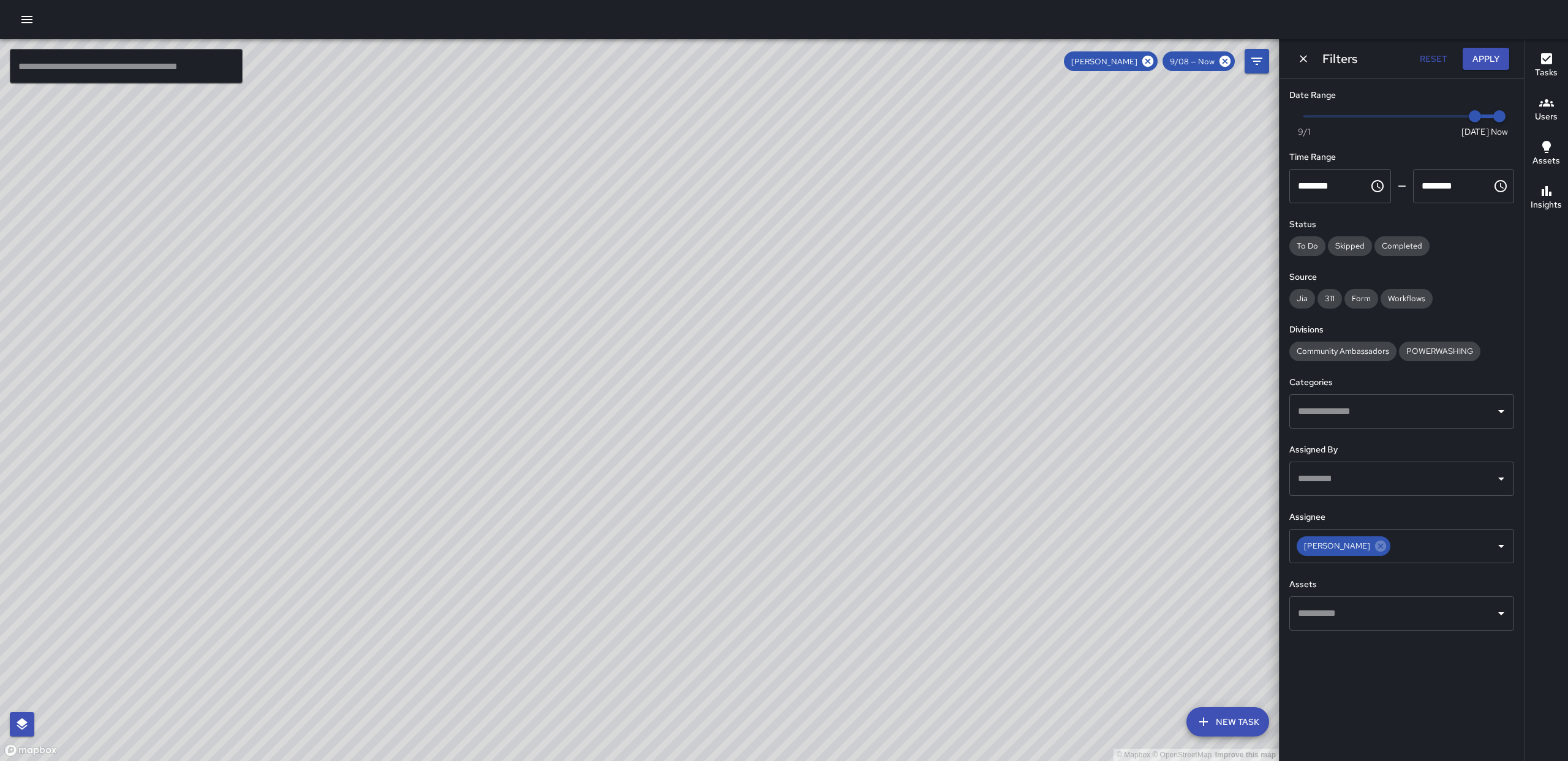
drag, startPoint x: 1153, startPoint y: 255, endPoint x: 1136, endPoint y: 286, distance: 35.4
click at [1104, 252] on div "© Mapbox © OpenStreetMap Improve this map" at bounding box center [639, 400] width 1279 height 722
drag, startPoint x: 1010, startPoint y: 229, endPoint x: 1046, endPoint y: 263, distance: 49.5
click at [1046, 263] on div "© Mapbox © OpenStreetMap Improve this map" at bounding box center [639, 400] width 1279 height 722
click at [956, 428] on div "© Mapbox © OpenStreetMap Improve this map" at bounding box center [639, 400] width 1279 height 722
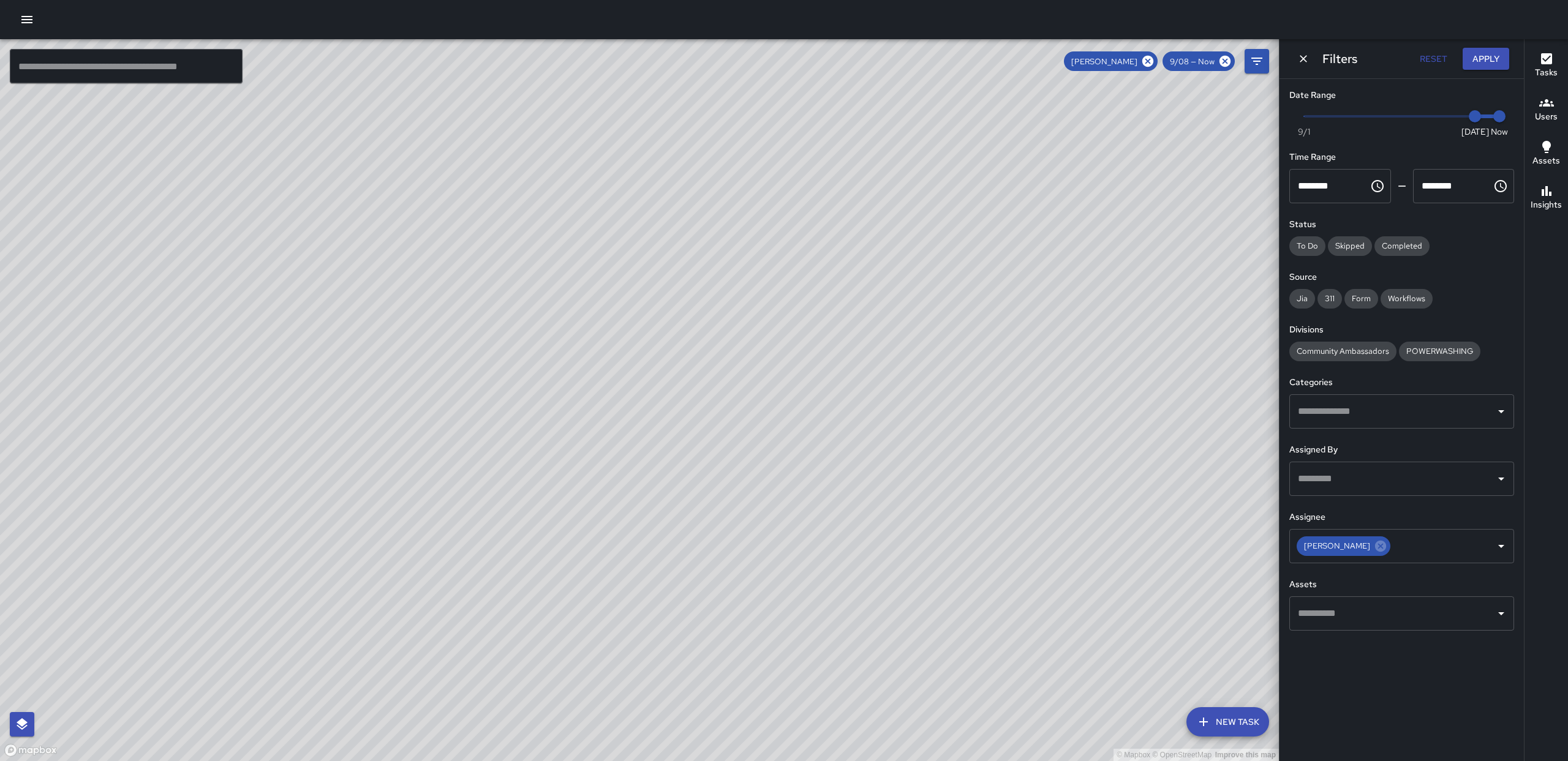
drag, startPoint x: 993, startPoint y: 320, endPoint x: 1180, endPoint y: 170, distance: 239.7
click at [1180, 170] on div "© Mapbox © OpenStreetMap Improve this map" at bounding box center [639, 400] width 1279 height 722
drag, startPoint x: 1130, startPoint y: 314, endPoint x: 1070, endPoint y: 320, distance: 60.3
click at [1070, 320] on div "© Mapbox © OpenStreetMap Improve this map" at bounding box center [639, 400] width 1279 height 722
drag, startPoint x: 980, startPoint y: 364, endPoint x: 807, endPoint y: 327, distance: 176.9
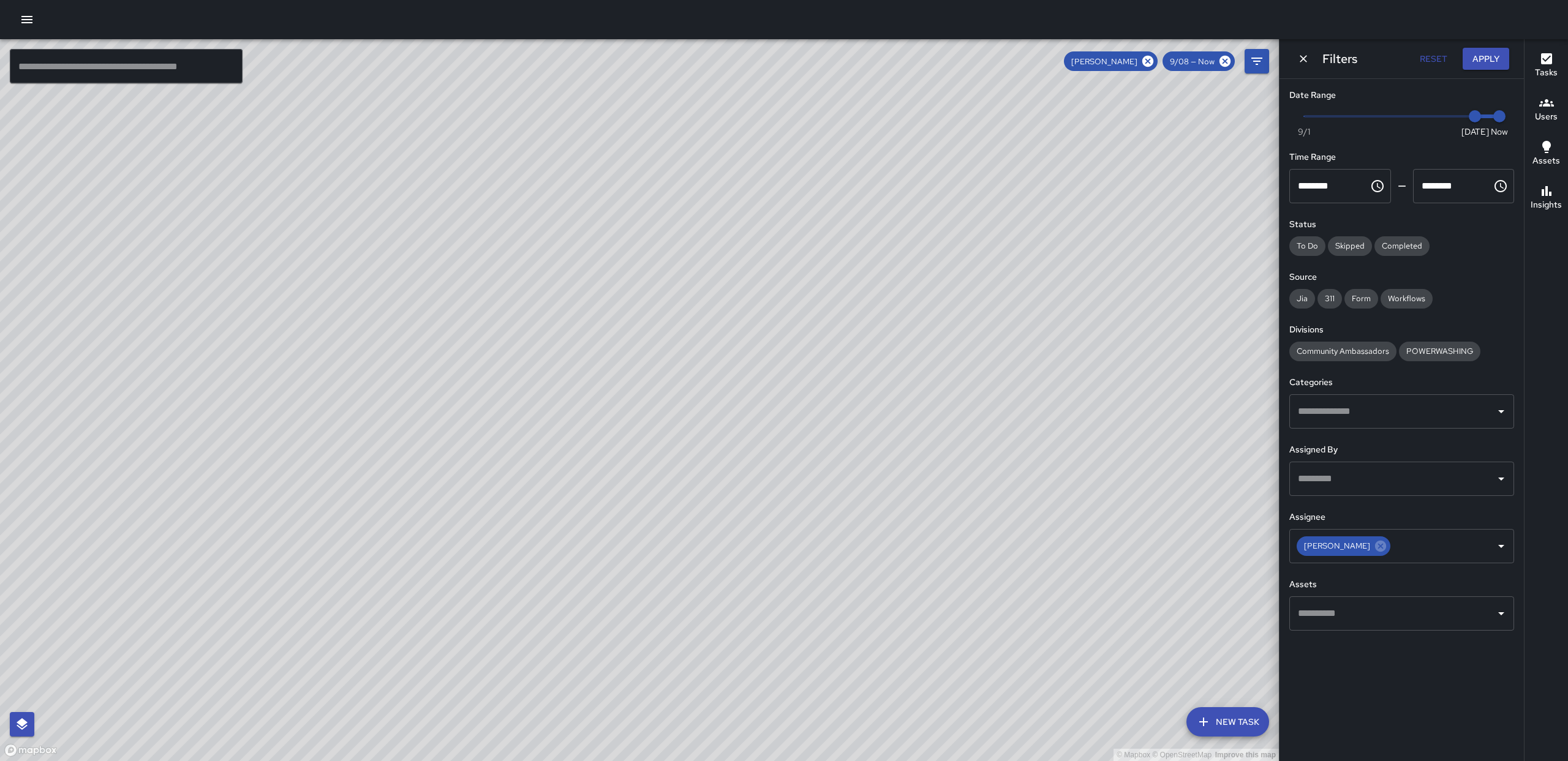
click at [612, 278] on div "© Mapbox © OpenStreetMap Improve this map" at bounding box center [639, 400] width 1279 height 722
drag, startPoint x: 948, startPoint y: 280, endPoint x: 756, endPoint y: 264, distance: 192.7
click at [742, 255] on div "© Mapbox © OpenStreetMap Improve this map" at bounding box center [639, 400] width 1279 height 722
drag, startPoint x: 1031, startPoint y: 325, endPoint x: 888, endPoint y: 314, distance: 143.4
click at [925, 320] on div "© Mapbox © OpenStreetMap Improve this map" at bounding box center [639, 400] width 1279 height 722
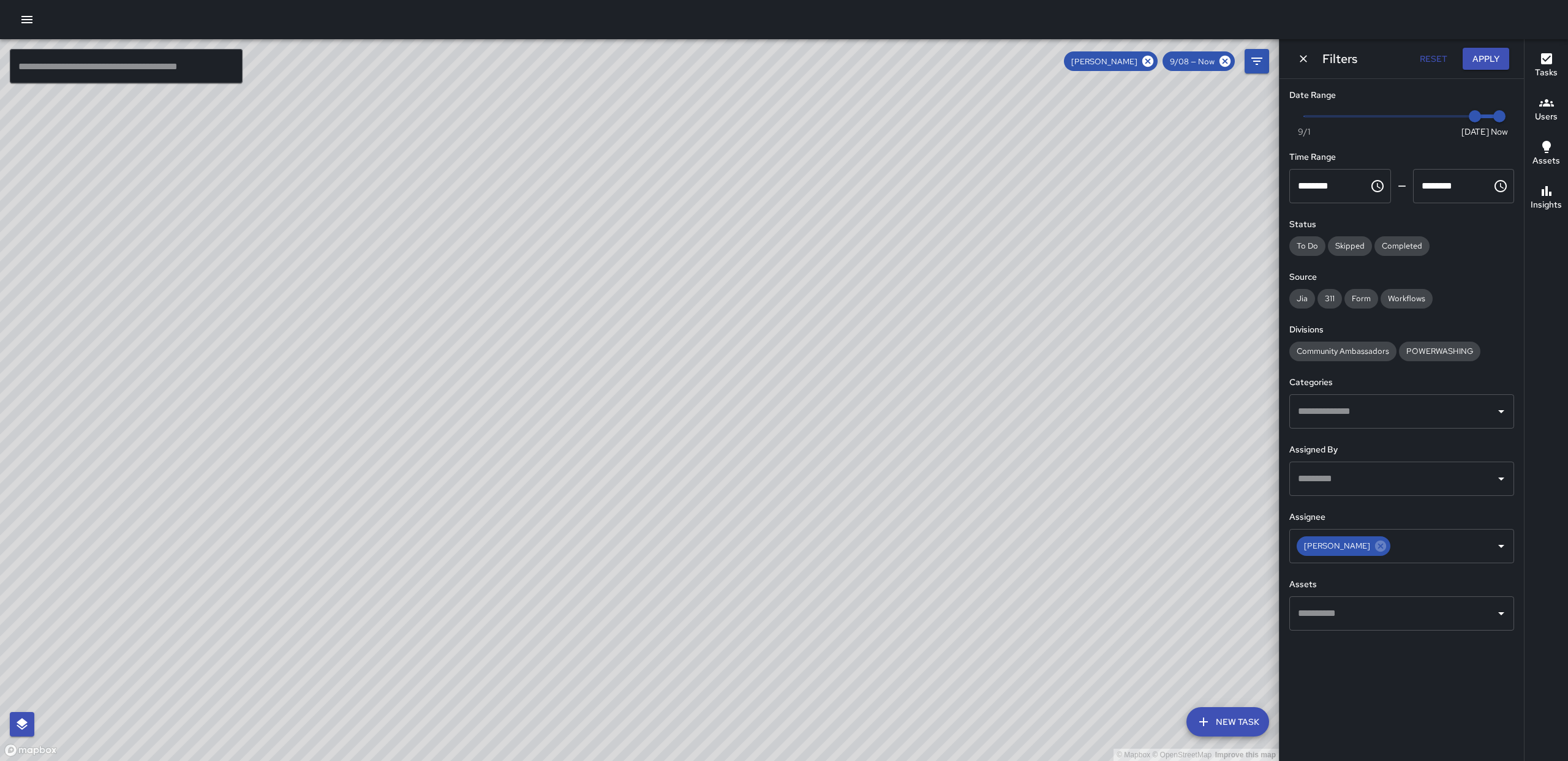
drag, startPoint x: 787, startPoint y: 343, endPoint x: 862, endPoint y: 381, distance: 84.1
click at [930, 326] on div "© Mapbox © OpenStreetMap Improve this map" at bounding box center [639, 400] width 1279 height 722
drag, startPoint x: 857, startPoint y: 455, endPoint x: 864, endPoint y: 354, distance: 101.2
click at [865, 352] on div "© Mapbox © OpenStreetMap Improve this map" at bounding box center [639, 400] width 1279 height 722
drag, startPoint x: 833, startPoint y: 420, endPoint x: 798, endPoint y: 335, distance: 91.9
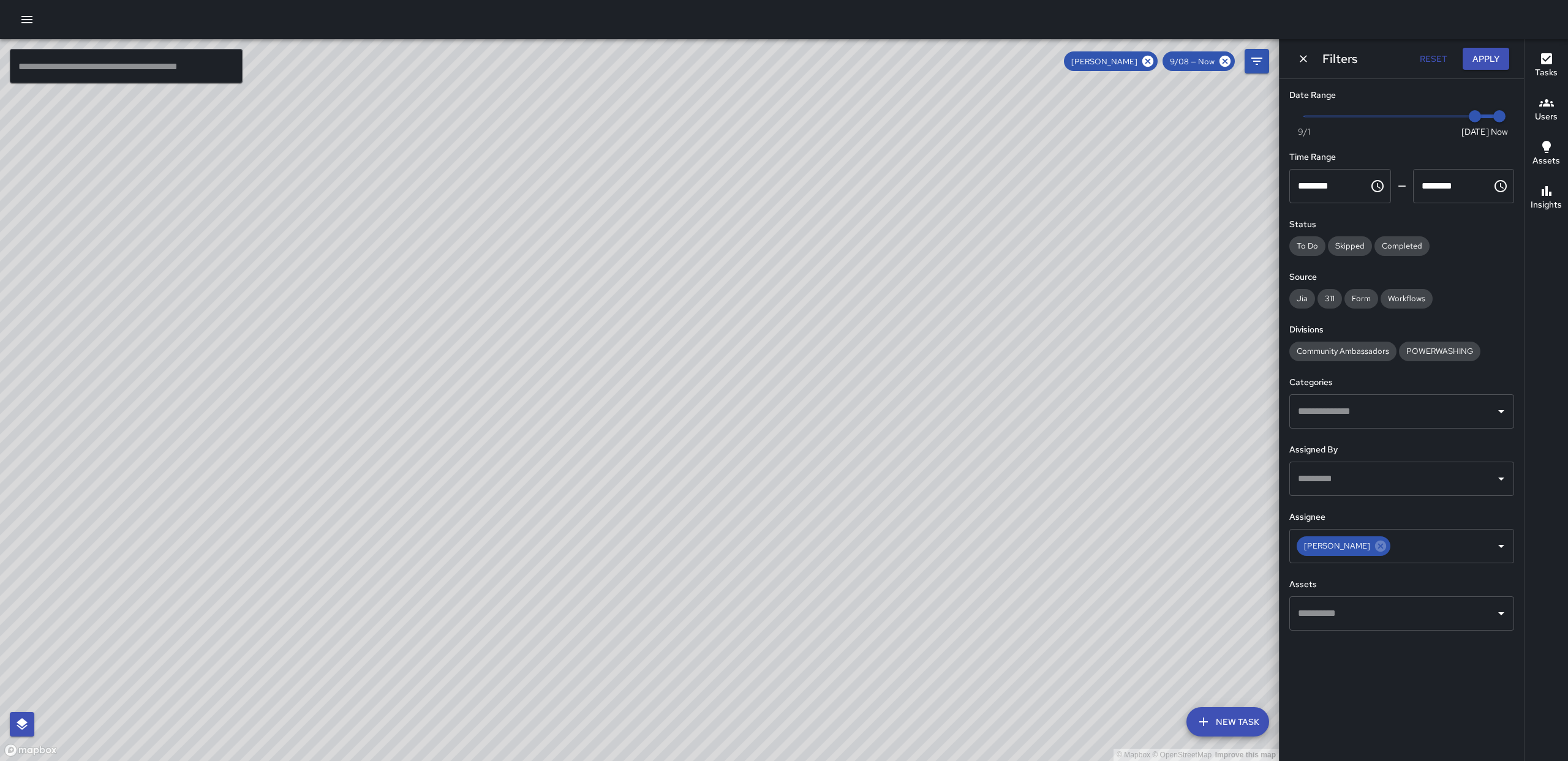
click at [847, 361] on div "© Mapbox © OpenStreetMap Improve this map" at bounding box center [639, 400] width 1279 height 722
drag, startPoint x: 847, startPoint y: 380, endPoint x: 864, endPoint y: 286, distance: 95.5
click at [849, 341] on div "© Mapbox © OpenStreetMap Improve this map" at bounding box center [639, 400] width 1279 height 722
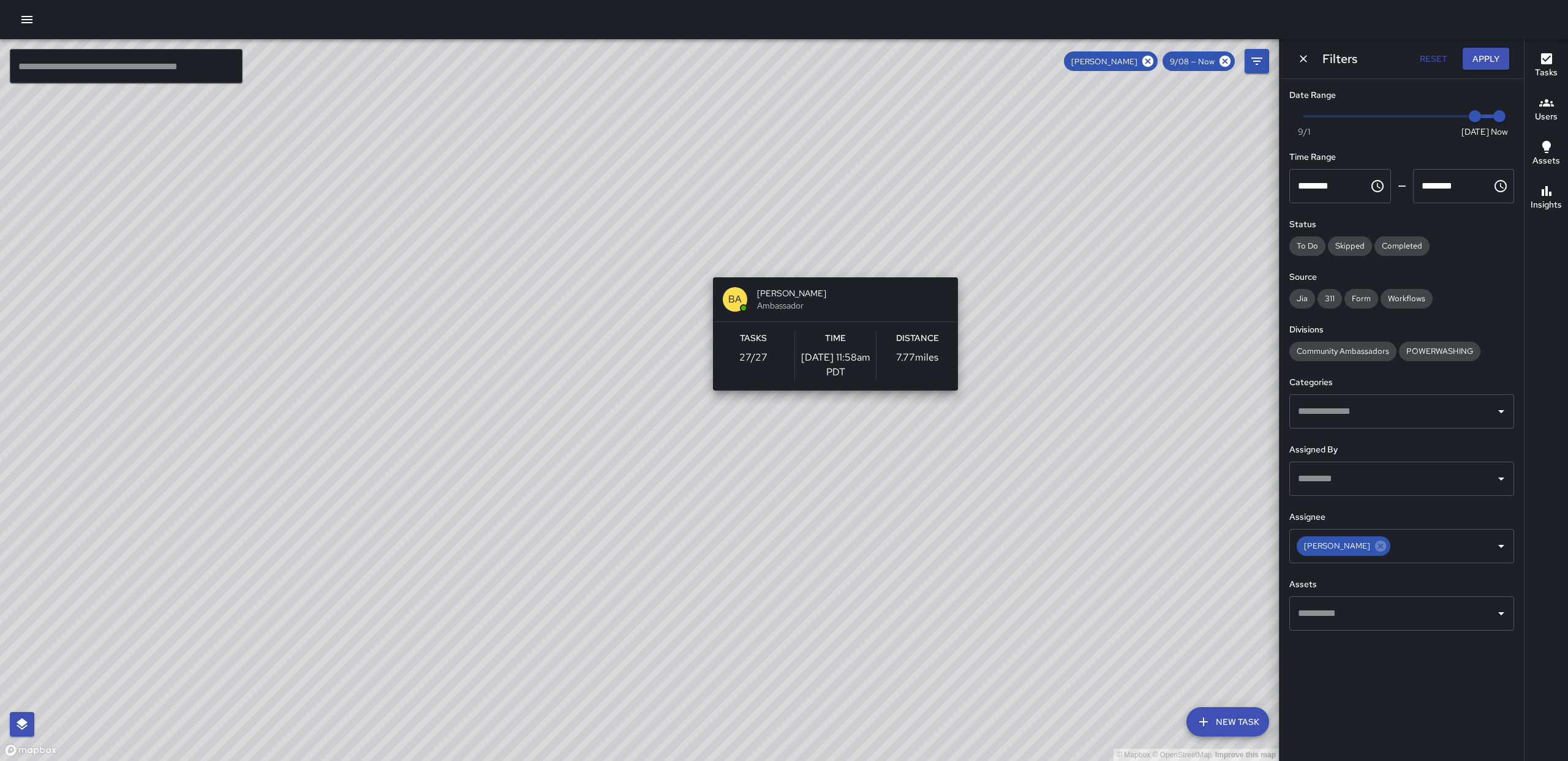
drag, startPoint x: 879, startPoint y: 403, endPoint x: 828, endPoint y: 237, distance: 173.7
click at [828, 237] on div "© Mapbox © OpenStreetMap Improve this map BA [PERSON_NAME] Ambassador Tasks 27 …" at bounding box center [639, 400] width 1279 height 722
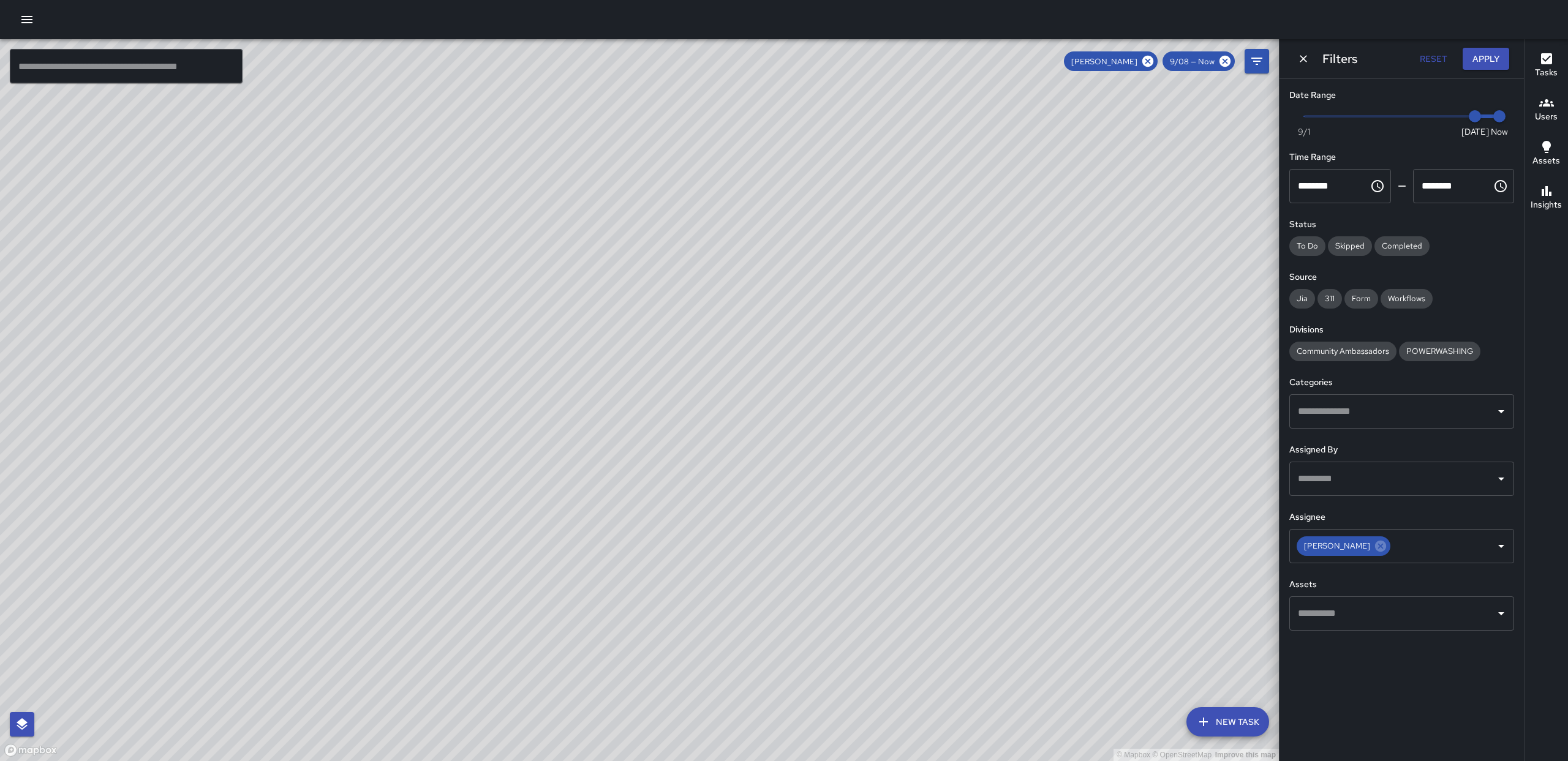
drag, startPoint x: 885, startPoint y: 343, endPoint x: 874, endPoint y: 292, distance: 52.2
click at [871, 292] on div "© Mapbox © OpenStreetMap Improve this map" at bounding box center [639, 400] width 1279 height 722
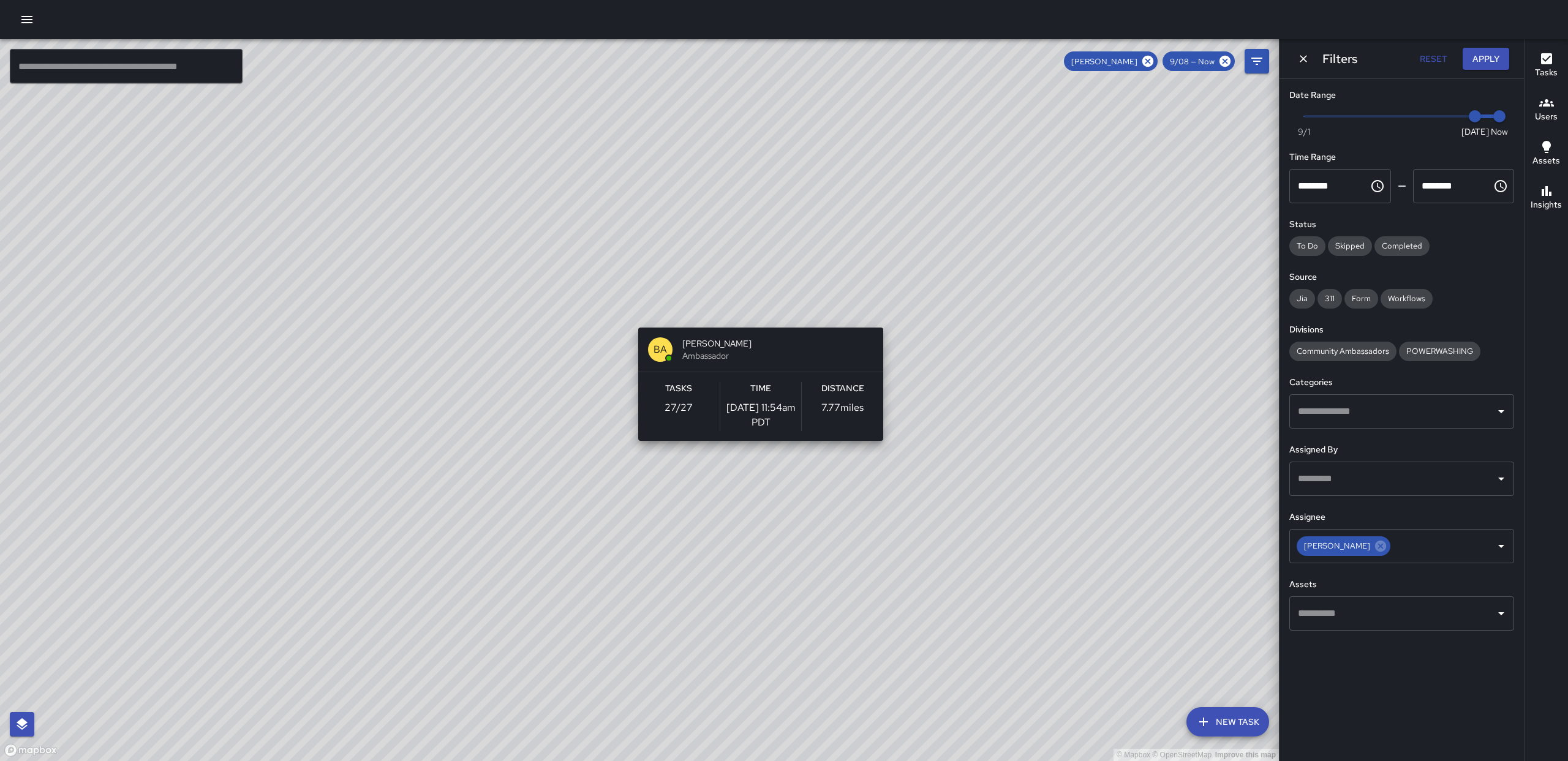
drag, startPoint x: 750, startPoint y: 173, endPoint x: 756, endPoint y: 292, distance: 119.2
click at [758, 330] on div "© Mapbox © OpenStreetMap Improve this map BA [PERSON_NAME] Ambassador Tasks 27 …" at bounding box center [639, 400] width 1279 height 722
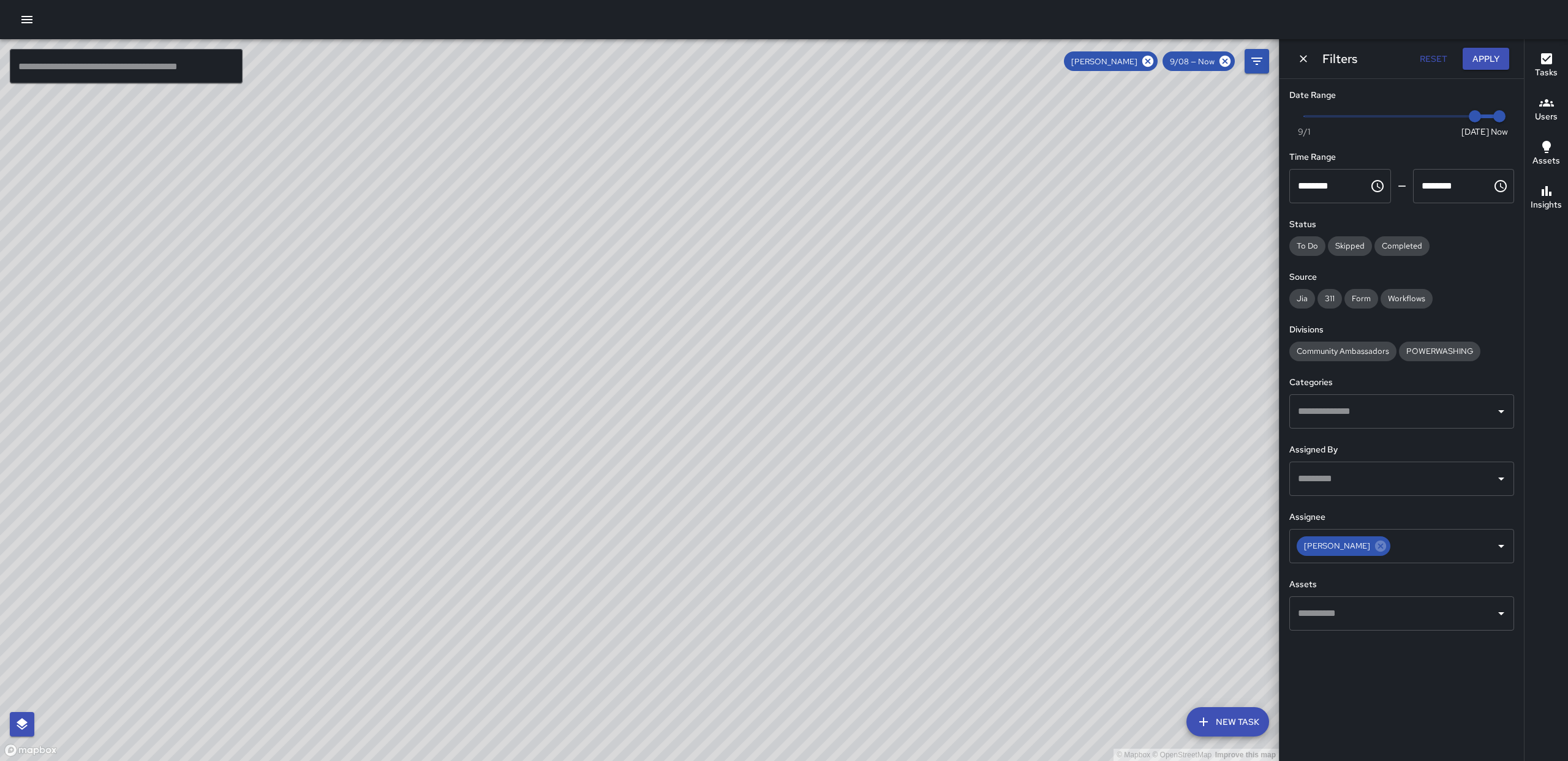
drag, startPoint x: 838, startPoint y: 333, endPoint x: 828, endPoint y: 286, distance: 48.1
click at [828, 286] on div "© Mapbox © OpenStreetMap Improve this map" at bounding box center [639, 400] width 1279 height 722
drag, startPoint x: 898, startPoint y: 564, endPoint x: 863, endPoint y: 404, distance: 163.8
click at [863, 404] on div "© Mapbox © OpenStreetMap Improve this map" at bounding box center [639, 400] width 1279 height 722
drag, startPoint x: 875, startPoint y: 538, endPoint x: 843, endPoint y: 351, distance: 189.7
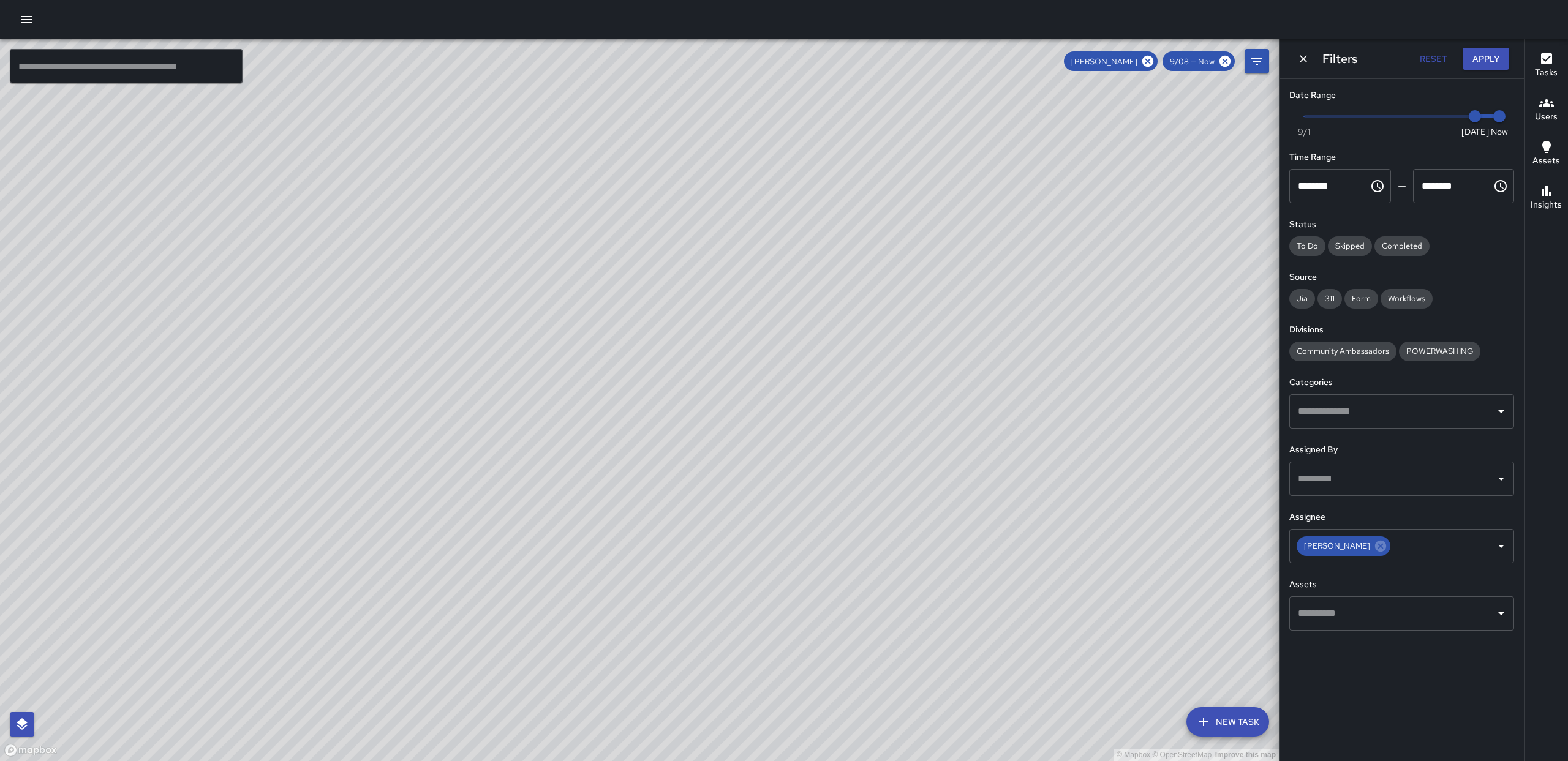
click at [843, 351] on div "© Mapbox © OpenStreetMap Improve this map" at bounding box center [639, 400] width 1279 height 722
drag, startPoint x: 877, startPoint y: 370, endPoint x: 881, endPoint y: 496, distance: 126.1
click at [906, 666] on div "© Mapbox © OpenStreetMap Improve this map" at bounding box center [639, 400] width 1279 height 722
drag, startPoint x: 879, startPoint y: 382, endPoint x: 838, endPoint y: 386, distance: 41.2
click at [887, 421] on div "© Mapbox © OpenStreetMap Improve this map" at bounding box center [639, 400] width 1279 height 722
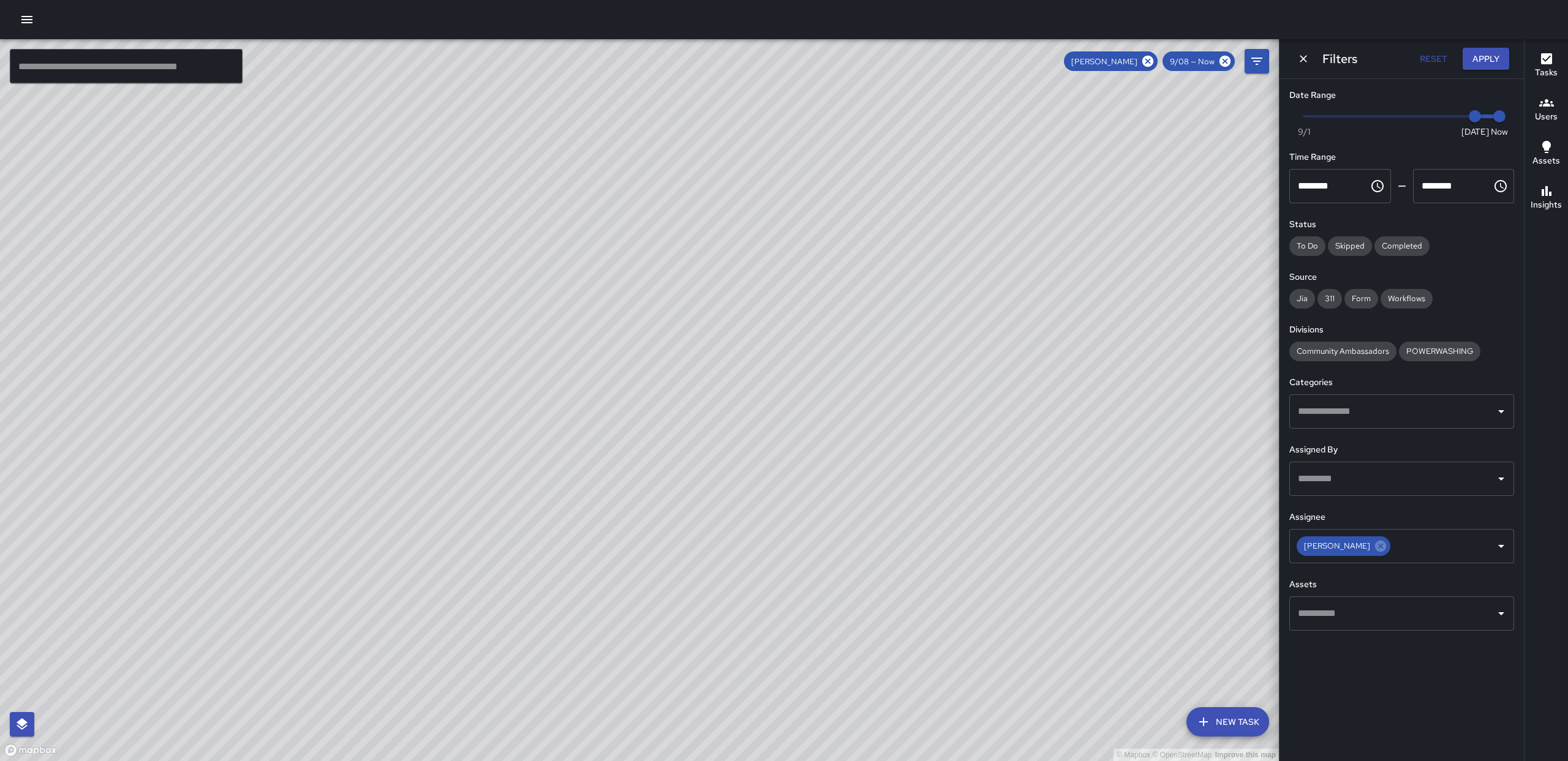
drag, startPoint x: 889, startPoint y: 615, endPoint x: 869, endPoint y: 292, distance: 323.6
click at [872, 281] on div "© Mapbox © OpenStreetMap Improve this map" at bounding box center [639, 400] width 1279 height 722
drag, startPoint x: 830, startPoint y: 203, endPoint x: 834, endPoint y: 228, distance: 25.3
click at [856, 390] on div "© Mapbox © OpenStreetMap Improve this map" at bounding box center [639, 400] width 1279 height 722
drag, startPoint x: 832, startPoint y: 197, endPoint x: 821, endPoint y: 186, distance: 15.6
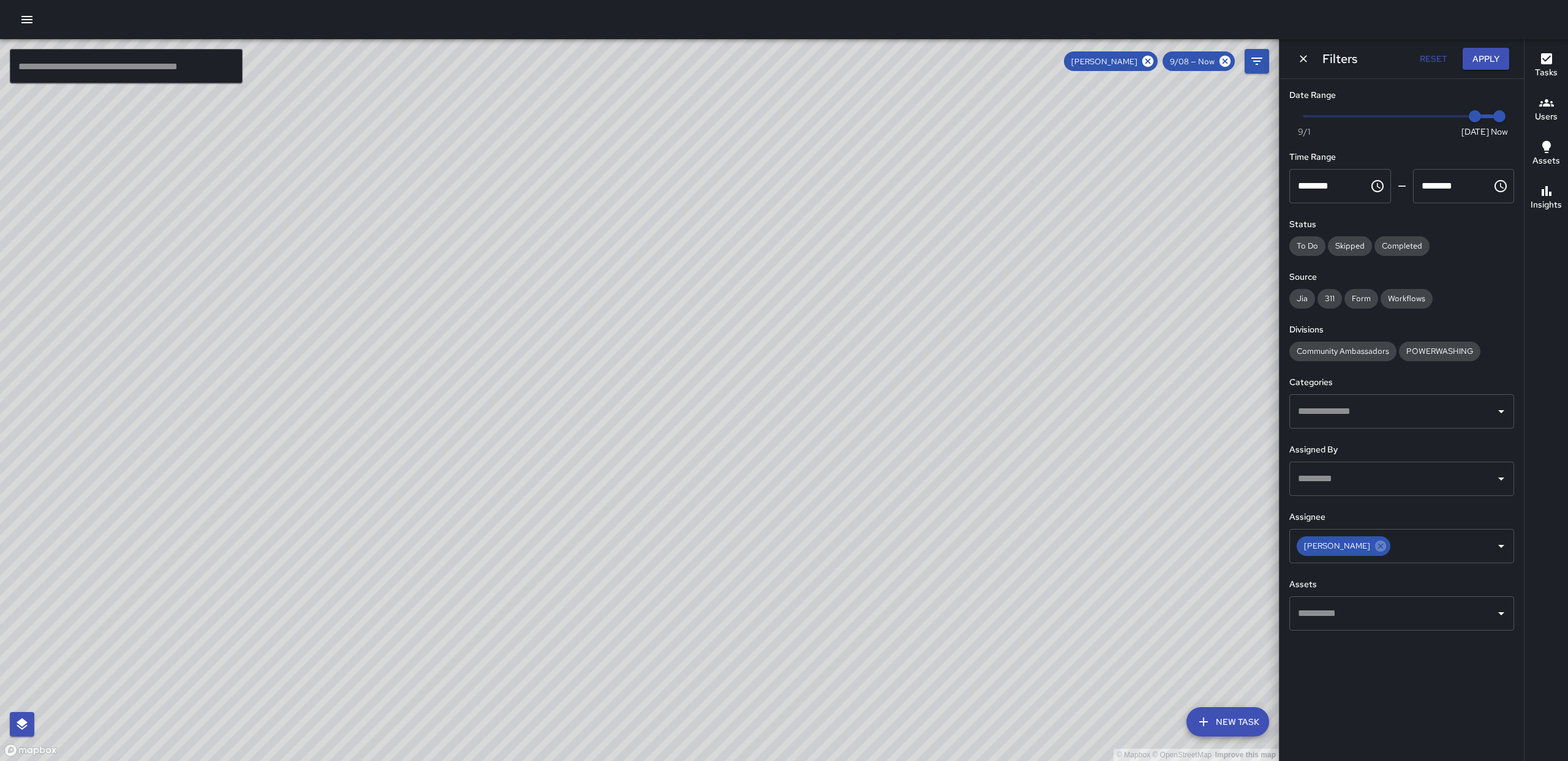
click at [823, 250] on div "© Mapbox © OpenStreetMap Improve this map" at bounding box center [639, 400] width 1279 height 722
type input "*"
drag, startPoint x: 1476, startPoint y: 115, endPoint x: 1246, endPoint y: 93, distance: 231.0
click at [1285, 97] on div "Date Range Now [DATE] [DATE] 1:42 pm Time Range ******** ​ ******** ​ Status To…" at bounding box center [1402, 360] width 245 height 562
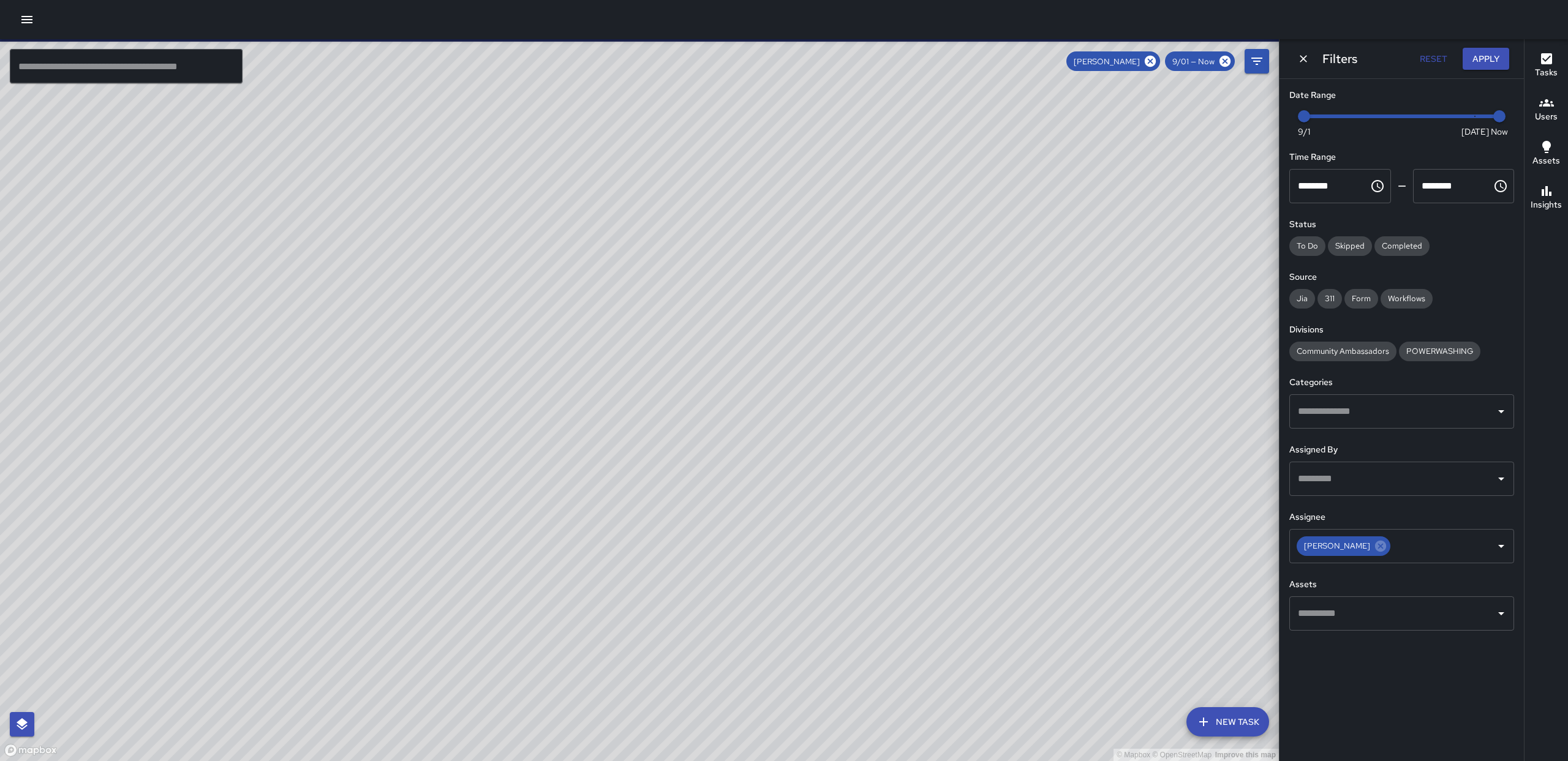
drag, startPoint x: 959, startPoint y: 250, endPoint x: 949, endPoint y: 361, distance: 111.4
click at [935, 365] on div "© Mapbox © OpenStreetMap Improve this map" at bounding box center [639, 400] width 1279 height 722
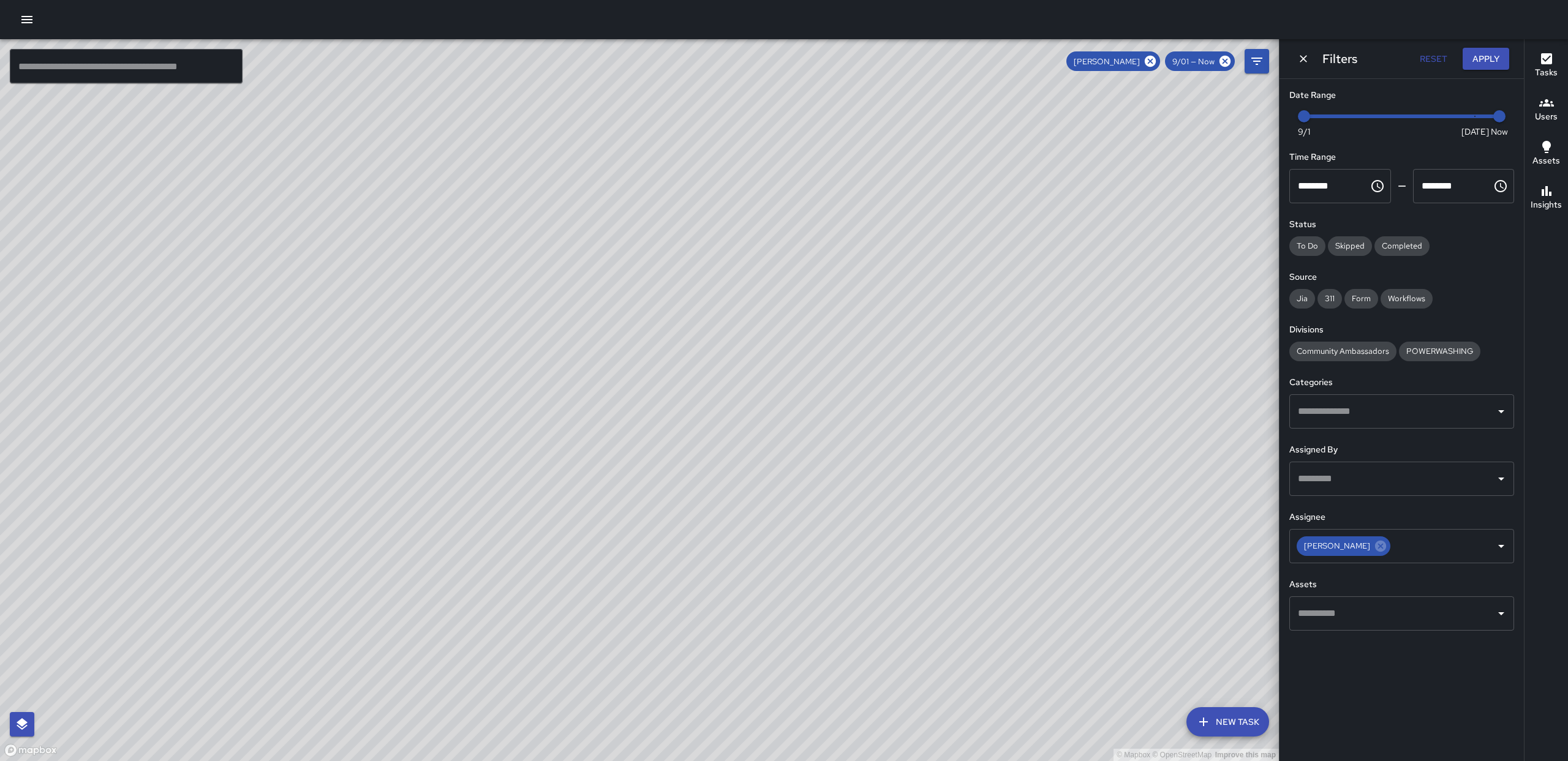
drag, startPoint x: 1104, startPoint y: 262, endPoint x: 1072, endPoint y: 319, distance: 65.4
click at [1061, 358] on div "© Mapbox © OpenStreetMap Improve this map" at bounding box center [639, 400] width 1279 height 722
drag, startPoint x: 1099, startPoint y: 250, endPoint x: 983, endPoint y: 324, distance: 137.6
click at [1184, 246] on div "© Mapbox © OpenStreetMap Improve this map" at bounding box center [639, 400] width 1279 height 722
drag, startPoint x: 838, startPoint y: 360, endPoint x: 970, endPoint y: 294, distance: 147.6
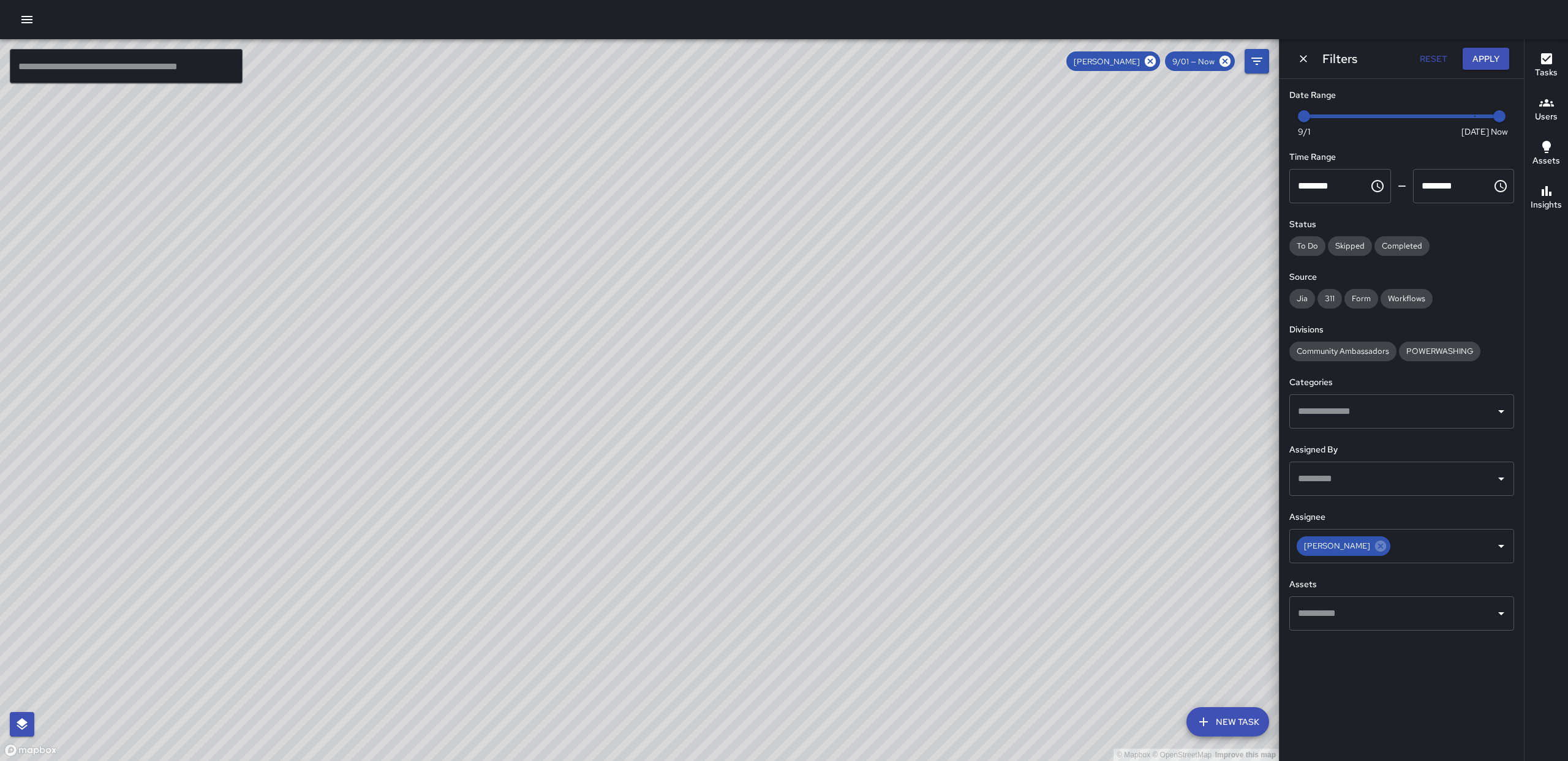
click at [964, 110] on div "© Mapbox © OpenStreetMap Improve this map" at bounding box center [639, 400] width 1279 height 722
drag, startPoint x: 951, startPoint y: 382, endPoint x: 917, endPoint y: 199, distance: 186.1
click at [917, 199] on div "© Mapbox © OpenStreetMap Improve this map" at bounding box center [639, 400] width 1279 height 722
drag, startPoint x: 1500, startPoint y: 123, endPoint x: 1274, endPoint y: 118, distance: 226.1
click at [1274, 118] on div "© Mapbox © OpenStreetMap Improve this map ​ New Task [PERSON_NAME] 9/01 — Now M…" at bounding box center [784, 400] width 1568 height 722
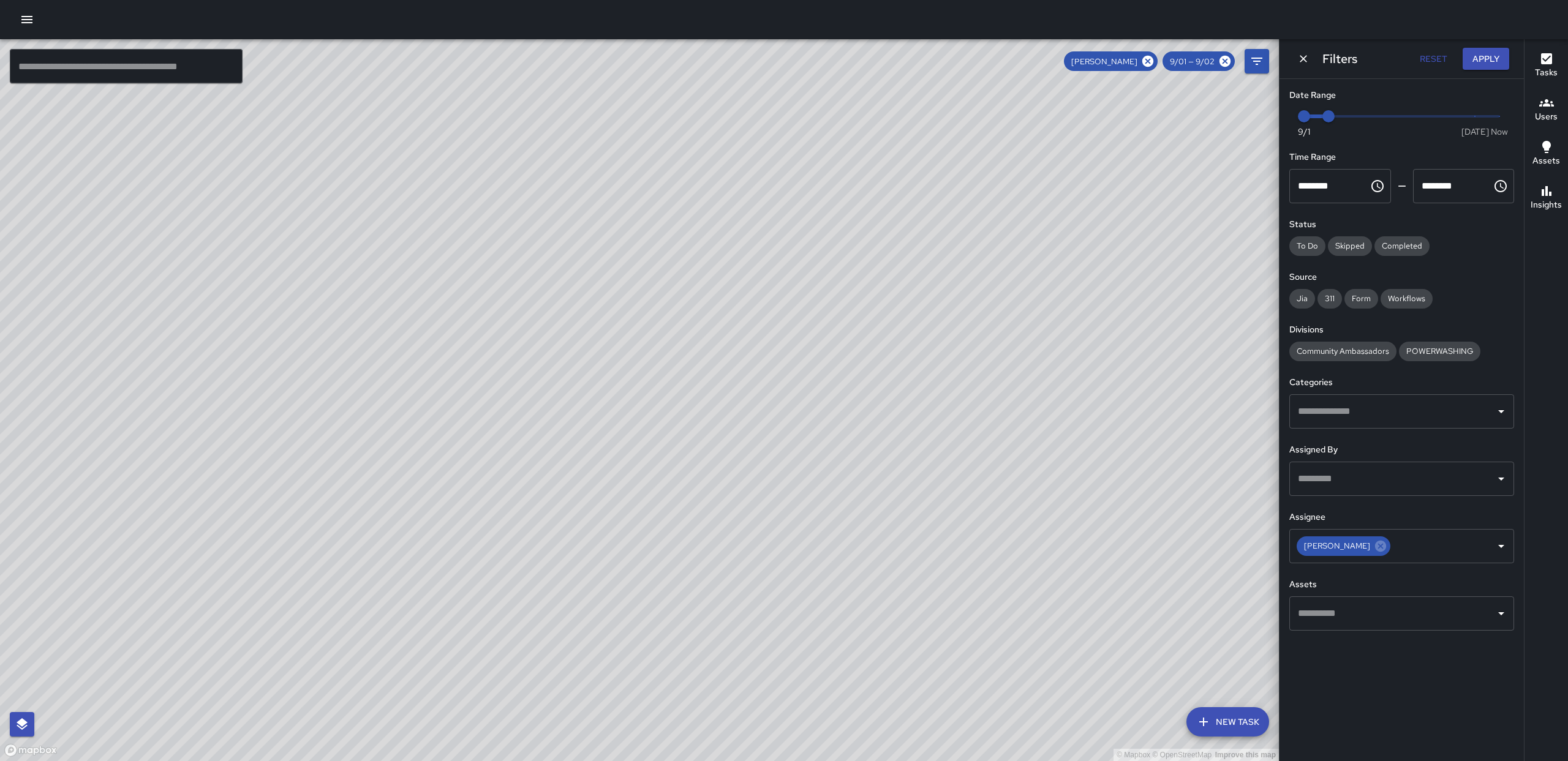
drag, startPoint x: 1000, startPoint y: 227, endPoint x: 967, endPoint y: 433, distance: 208.6
click at [974, 450] on div "© Mapbox © OpenStreetMap Improve this map" at bounding box center [639, 400] width 1279 height 722
drag, startPoint x: 1345, startPoint y: 121, endPoint x: 1399, endPoint y: 121, distance: 54.0
click at [1384, 121] on span "9/4" at bounding box center [1377, 116] width 12 height 12
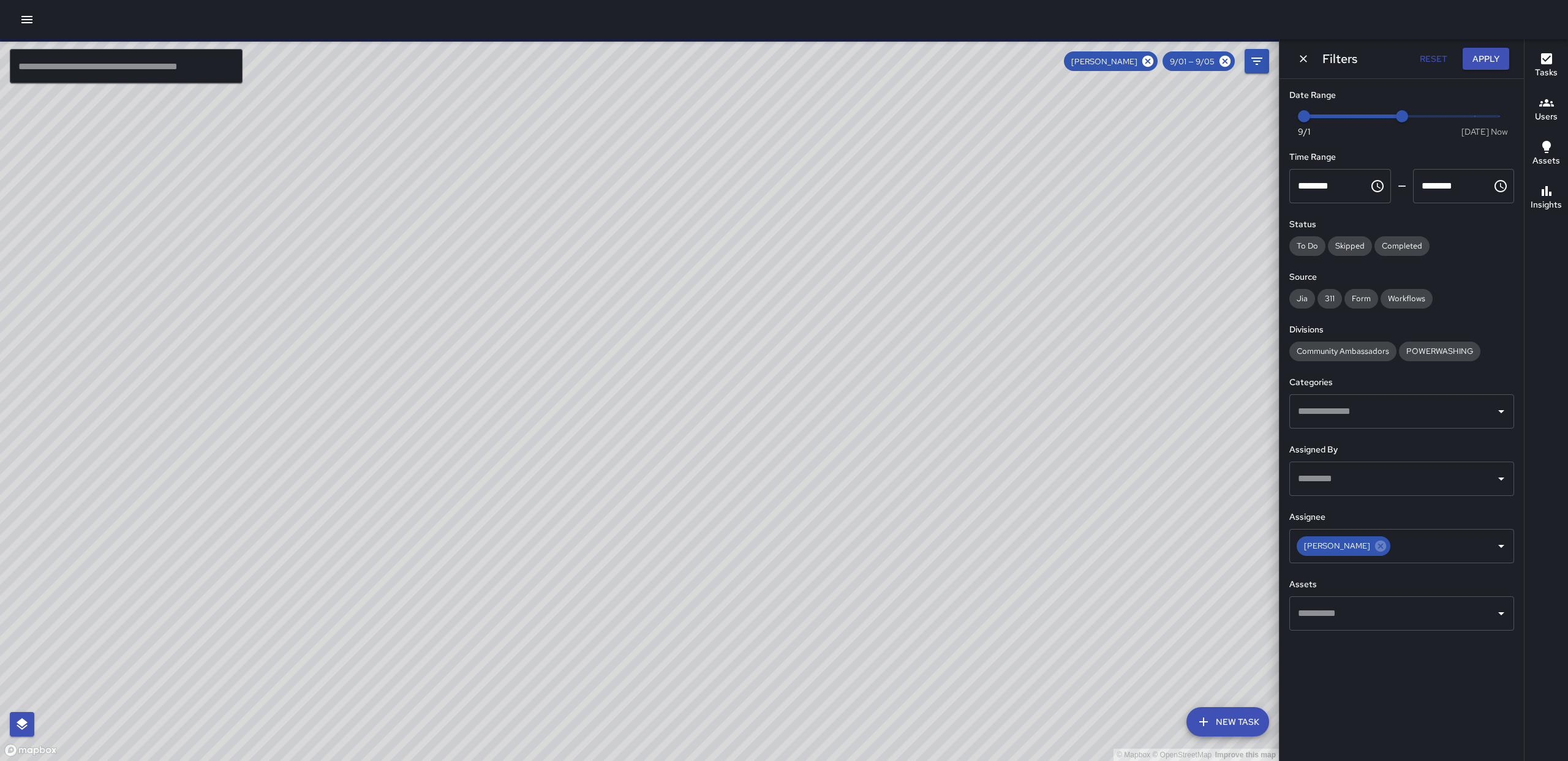
drag, startPoint x: 1031, startPoint y: 169, endPoint x: 1024, endPoint y: 109, distance: 60.4
click at [1022, 114] on div "© Mapbox © OpenStreetMap Improve this map" at bounding box center [639, 400] width 1279 height 722
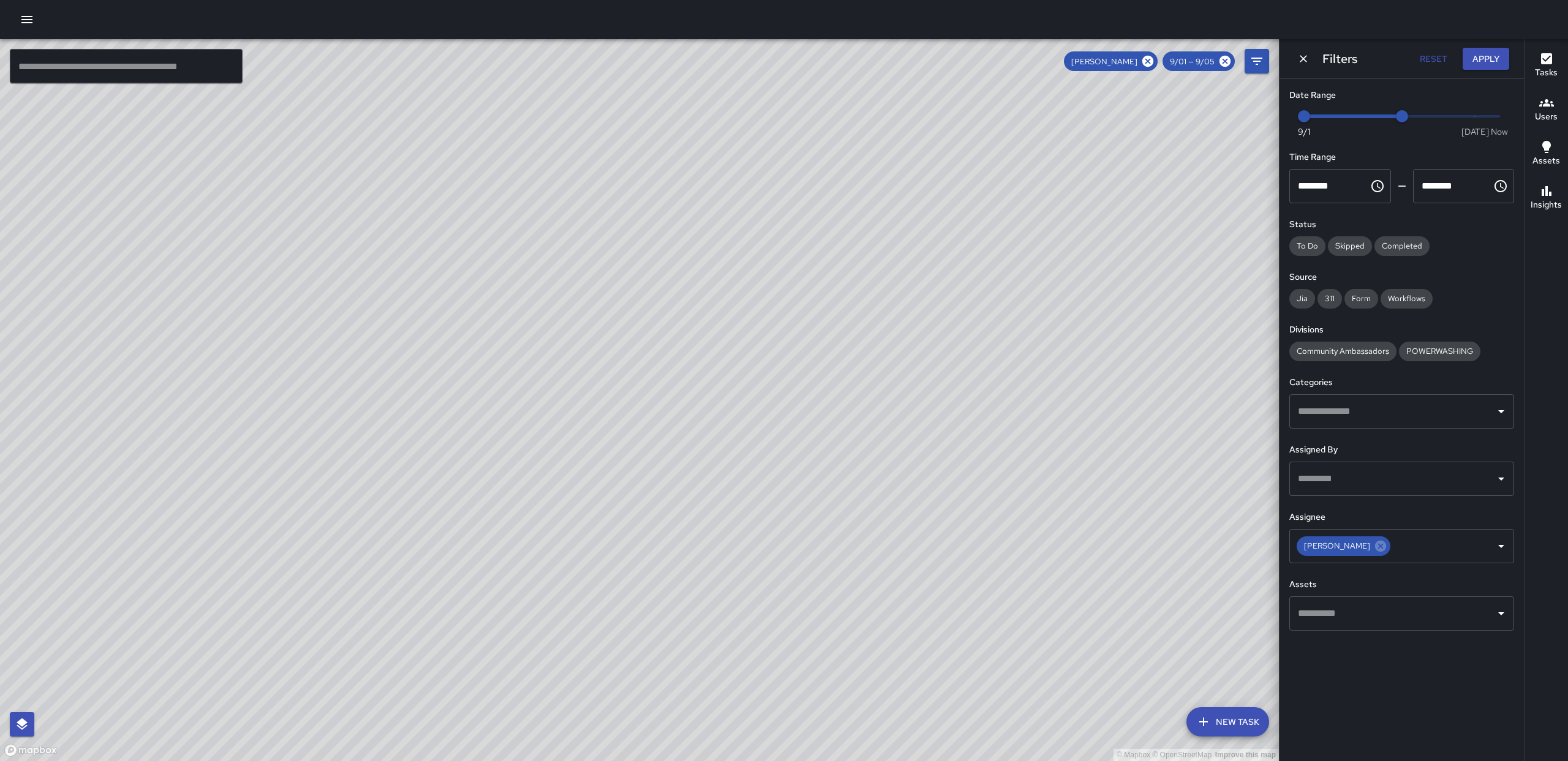
drag, startPoint x: 972, startPoint y: 306, endPoint x: 1048, endPoint y: 430, distance: 145.4
click at [1023, 440] on div "© Mapbox © OpenStreetMap Improve this map" at bounding box center [639, 400] width 1279 height 722
type input "*"
drag, startPoint x: 1399, startPoint y: 124, endPoint x: 1440, endPoint y: 126, distance: 41.0
click at [1440, 126] on div "Now [DATE] 9/1 9/7" at bounding box center [1402, 124] width 225 height 34
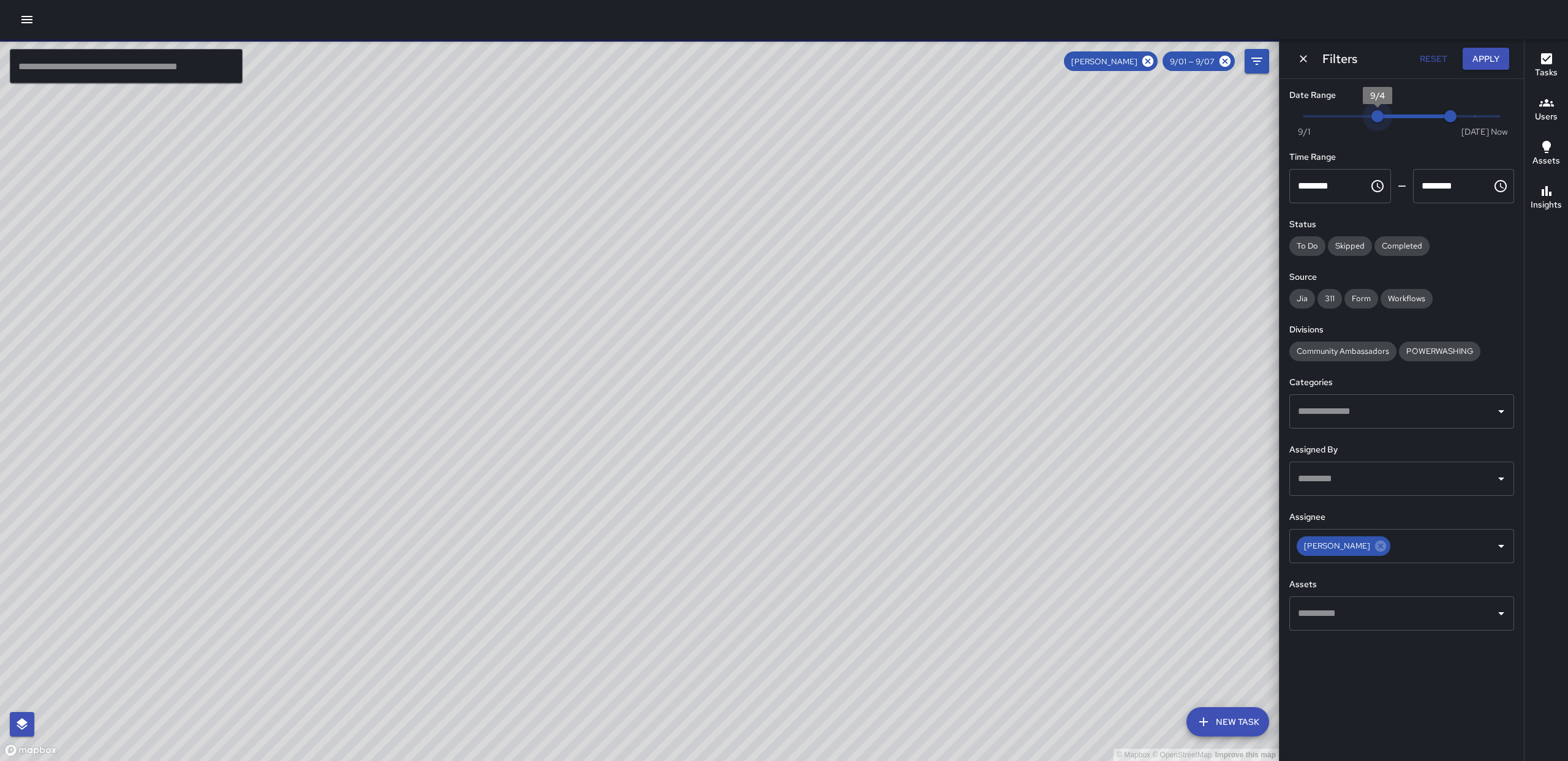
type input "*"
drag, startPoint x: 1306, startPoint y: 118, endPoint x: 1486, endPoint y: 113, distance: 180.1
click at [1485, 114] on span "Now [DATE] 9/4 9/7" at bounding box center [1401, 116] width 196 height 18
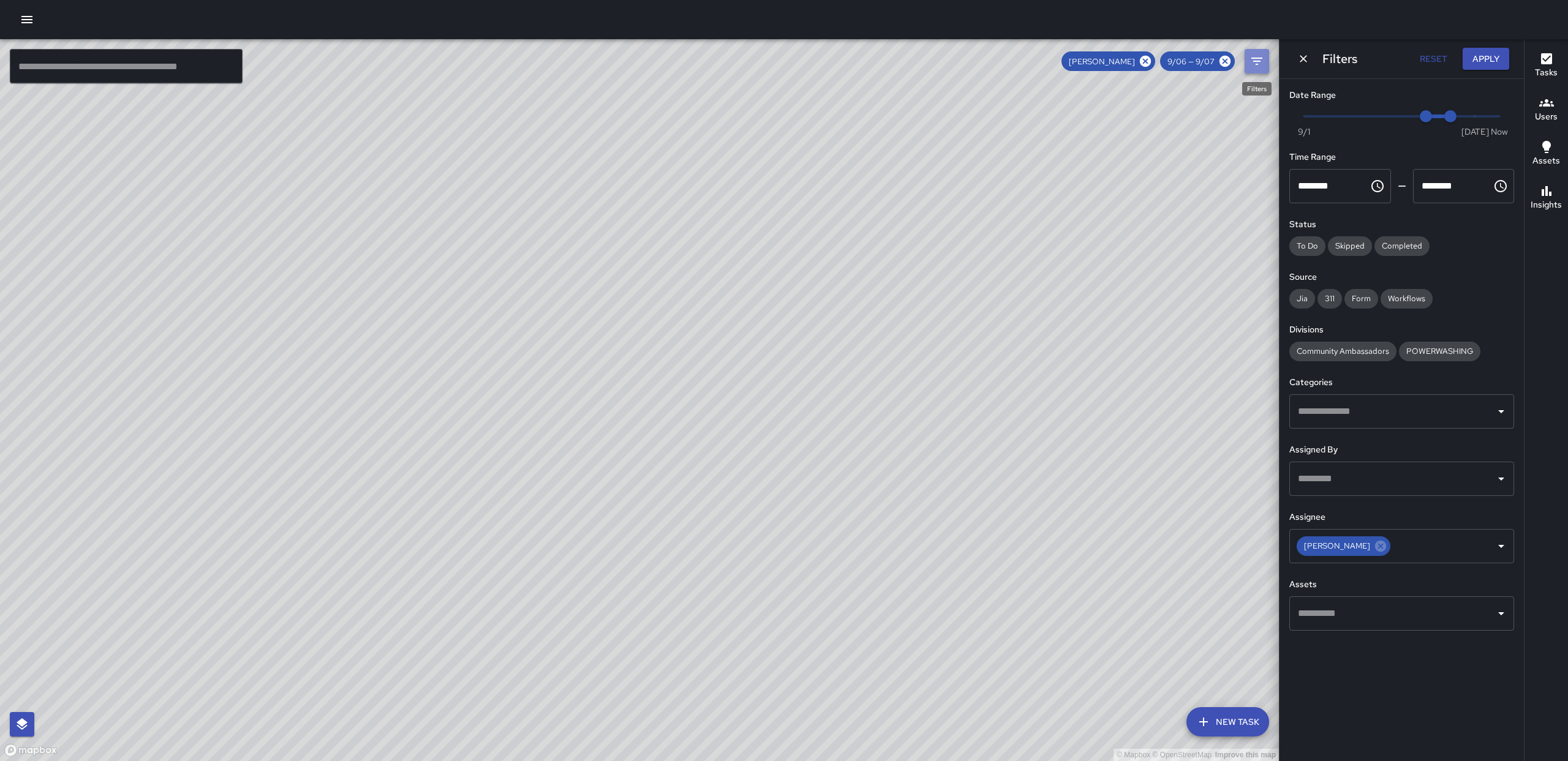
click at [1253, 61] on icon "Filters" at bounding box center [1257, 61] width 11 height 7
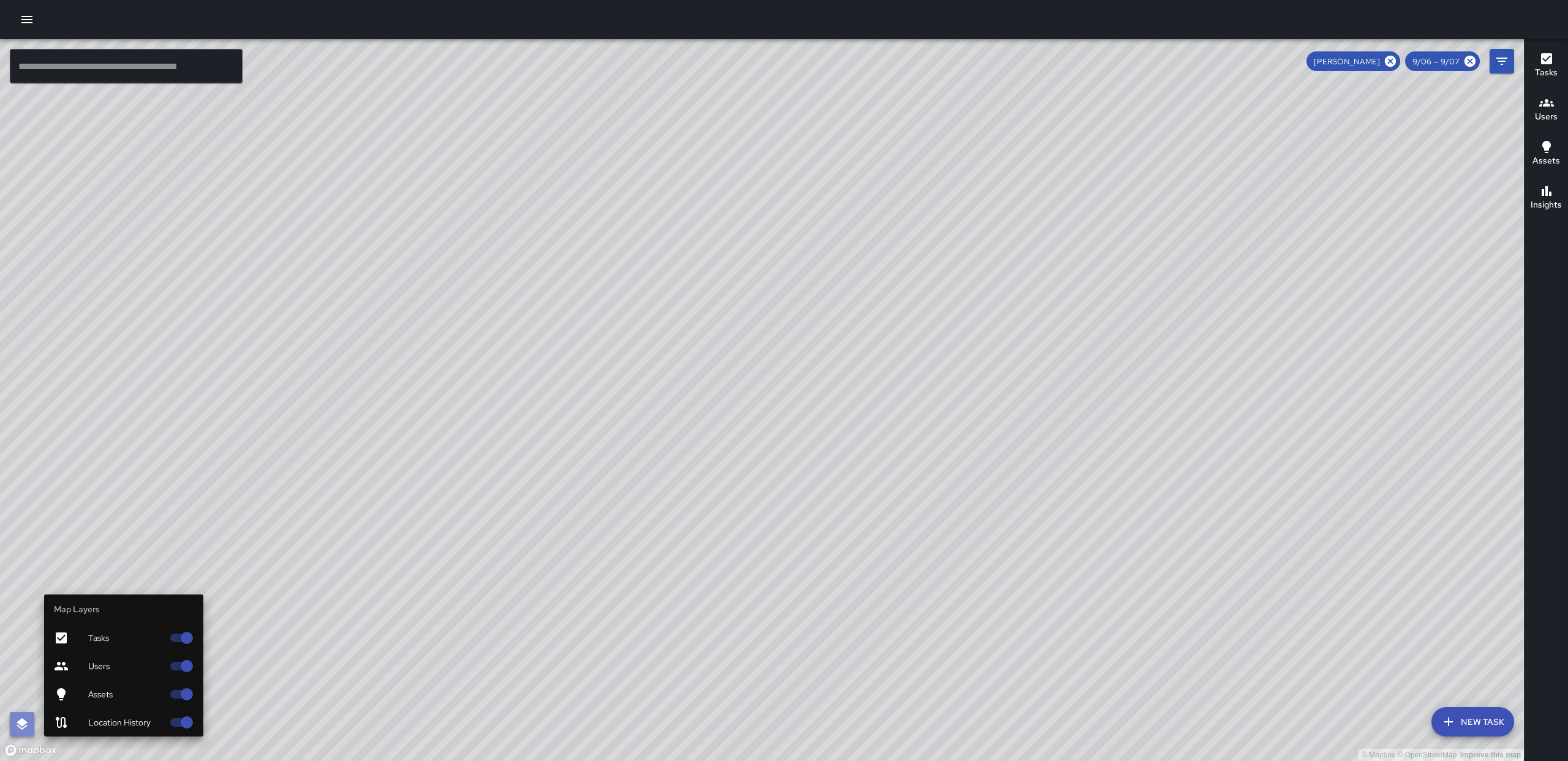
click at [29, 726] on button "button" at bounding box center [22, 724] width 24 height 24
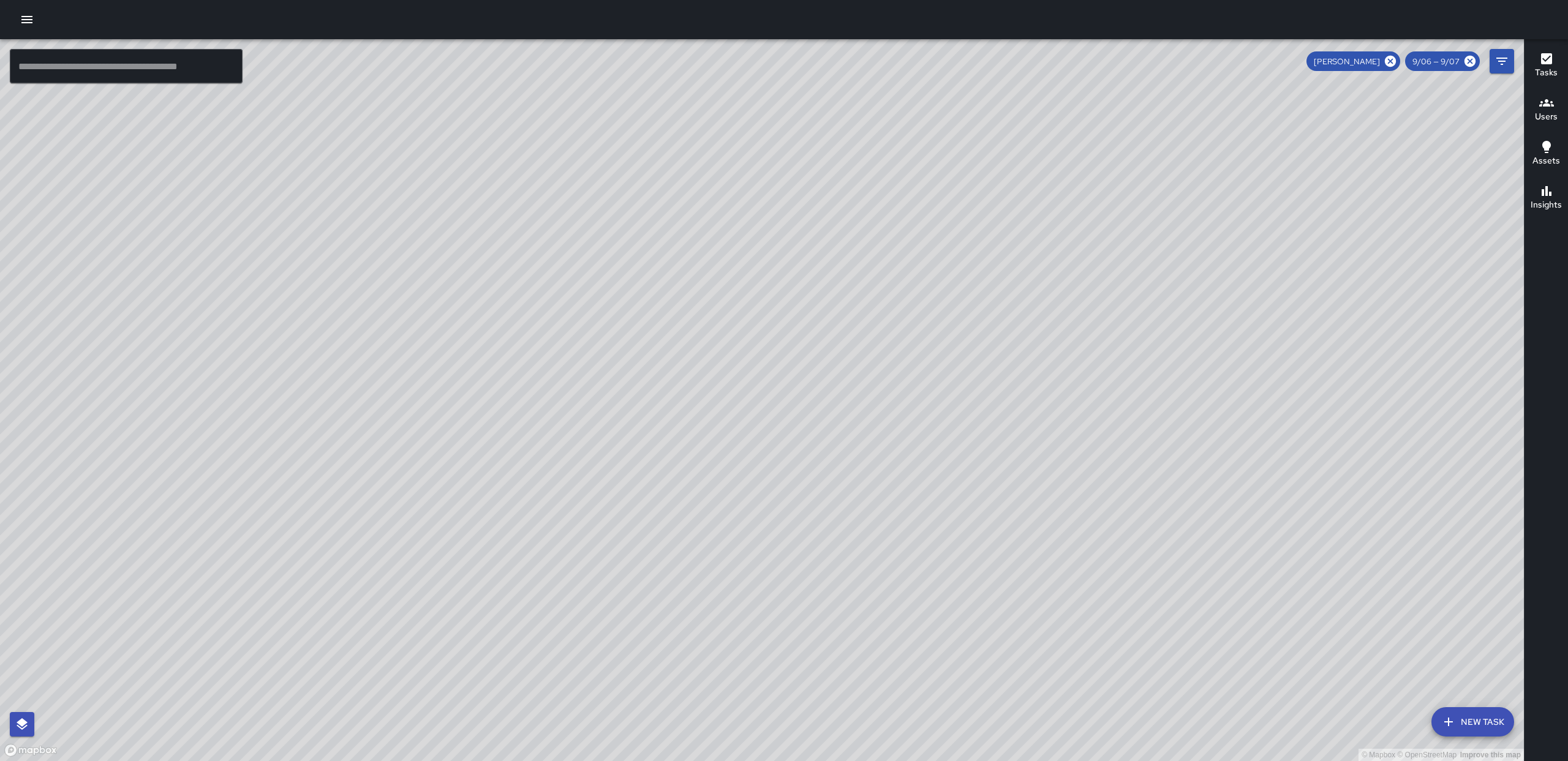
drag, startPoint x: 938, startPoint y: 668, endPoint x: 784, endPoint y: 455, distance: 262.8
click at [784, 455] on div "© Mapbox © OpenStreetMap Improve this map" at bounding box center [762, 400] width 1524 height 722
drag, startPoint x: 1019, startPoint y: 396, endPoint x: 830, endPoint y: 331, distance: 199.9
click at [830, 331] on div "© Mapbox © OpenStreetMap Improve this map" at bounding box center [762, 400] width 1524 height 722
click at [24, 25] on icon "button" at bounding box center [27, 20] width 14 height 14
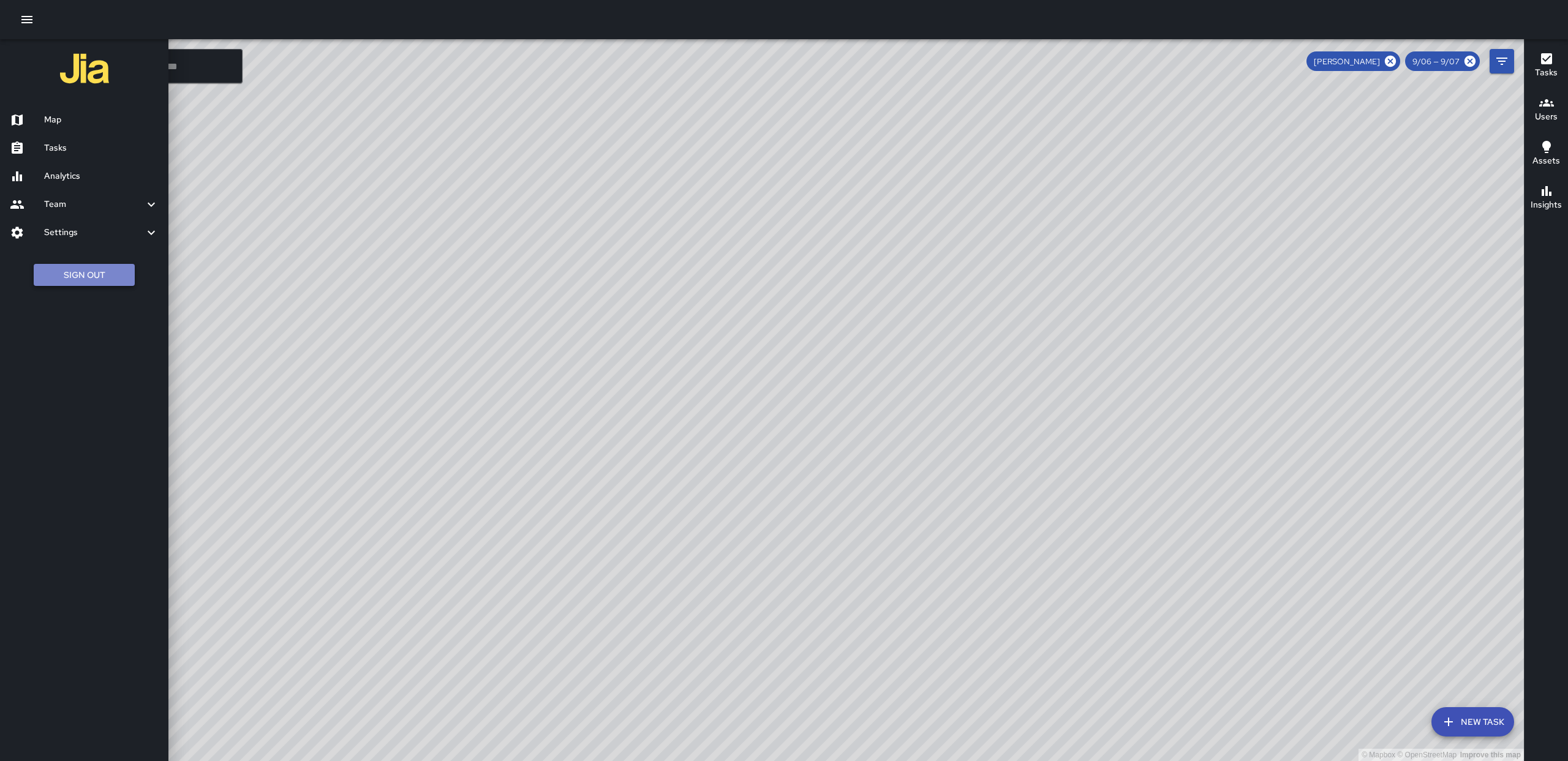
click at [126, 279] on button "Sign Out" at bounding box center [84, 275] width 101 height 23
